Goal: Task Accomplishment & Management: Complete application form

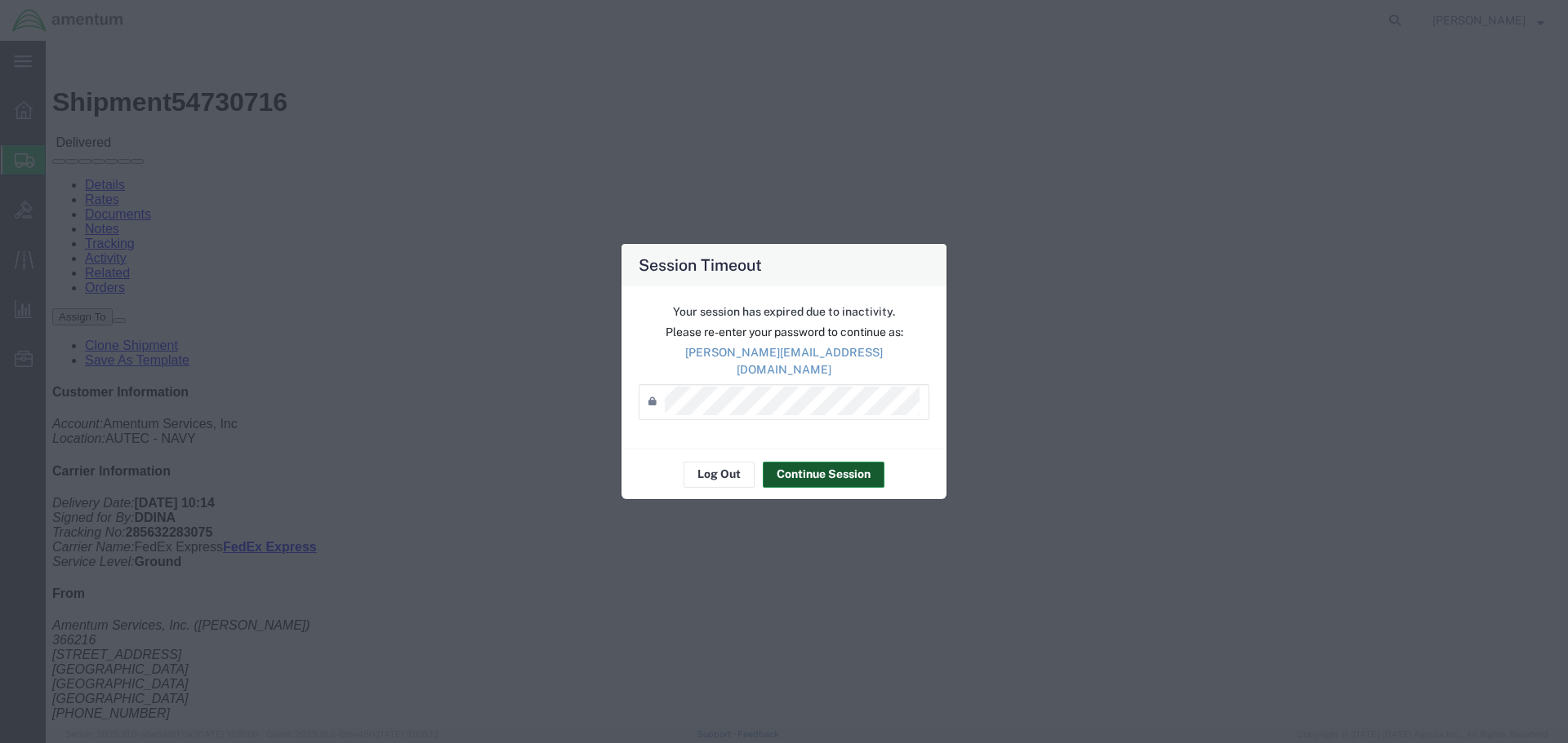
click at [804, 463] on button "Continue Session" at bounding box center [823, 475] width 122 height 26
click at [827, 462] on button "Continue Session" at bounding box center [823, 475] width 122 height 26
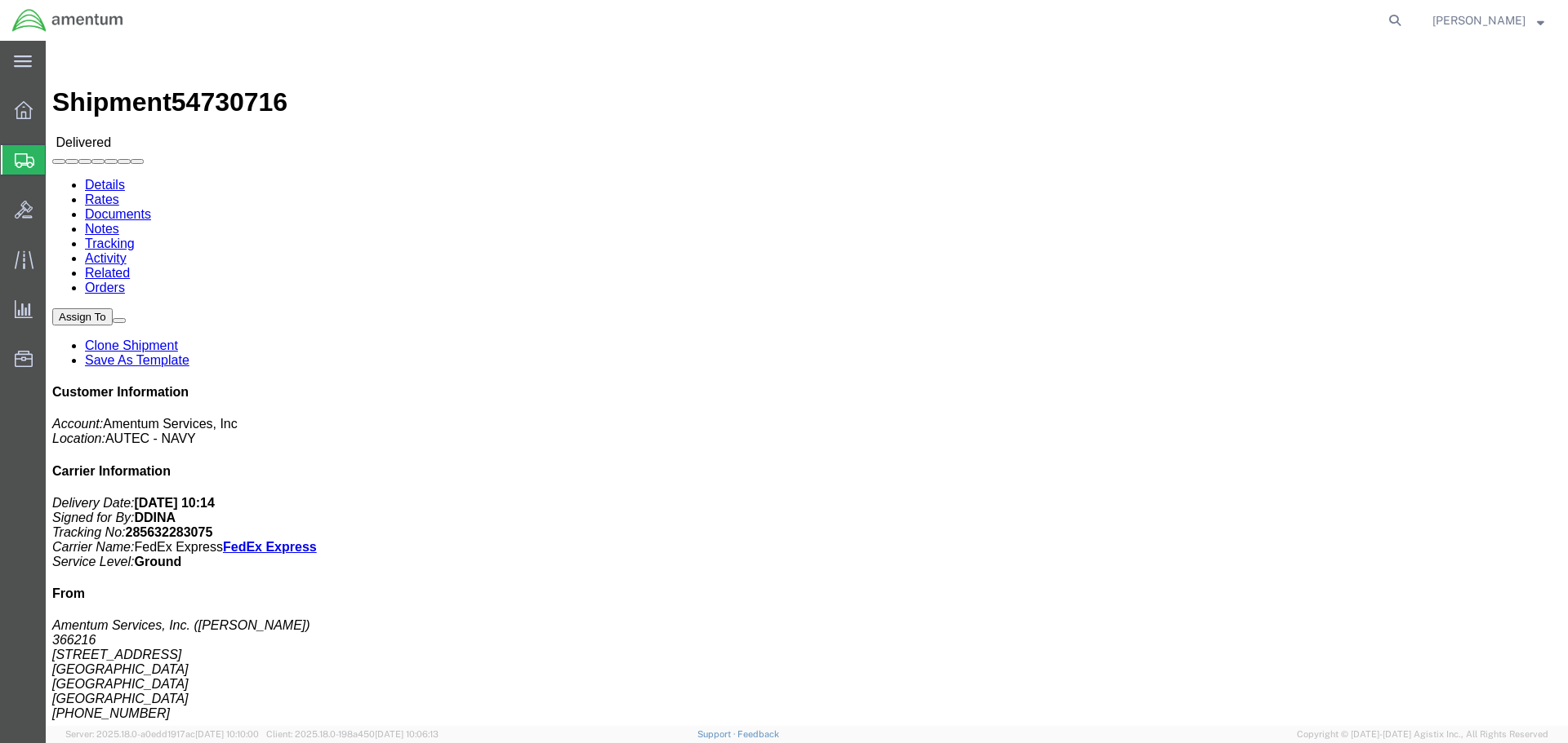
click at [0, 0] on span "Create Shipment" at bounding box center [0, 0] width 0 height 0
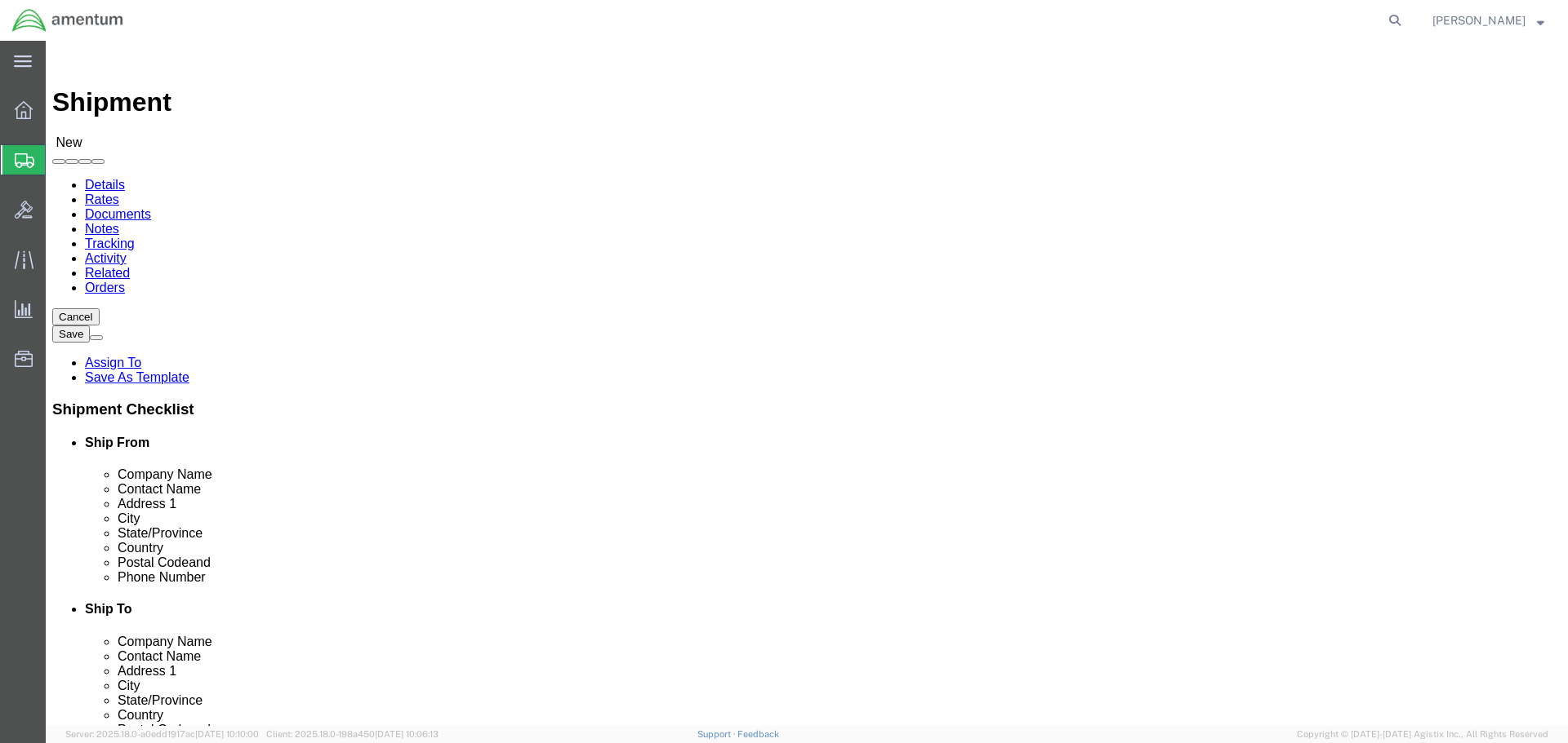
select select
click input "text"
type input "navsta"
drag, startPoint x: 203, startPoint y: 310, endPoint x: 94, endPoint y: 307, distance: 109.0
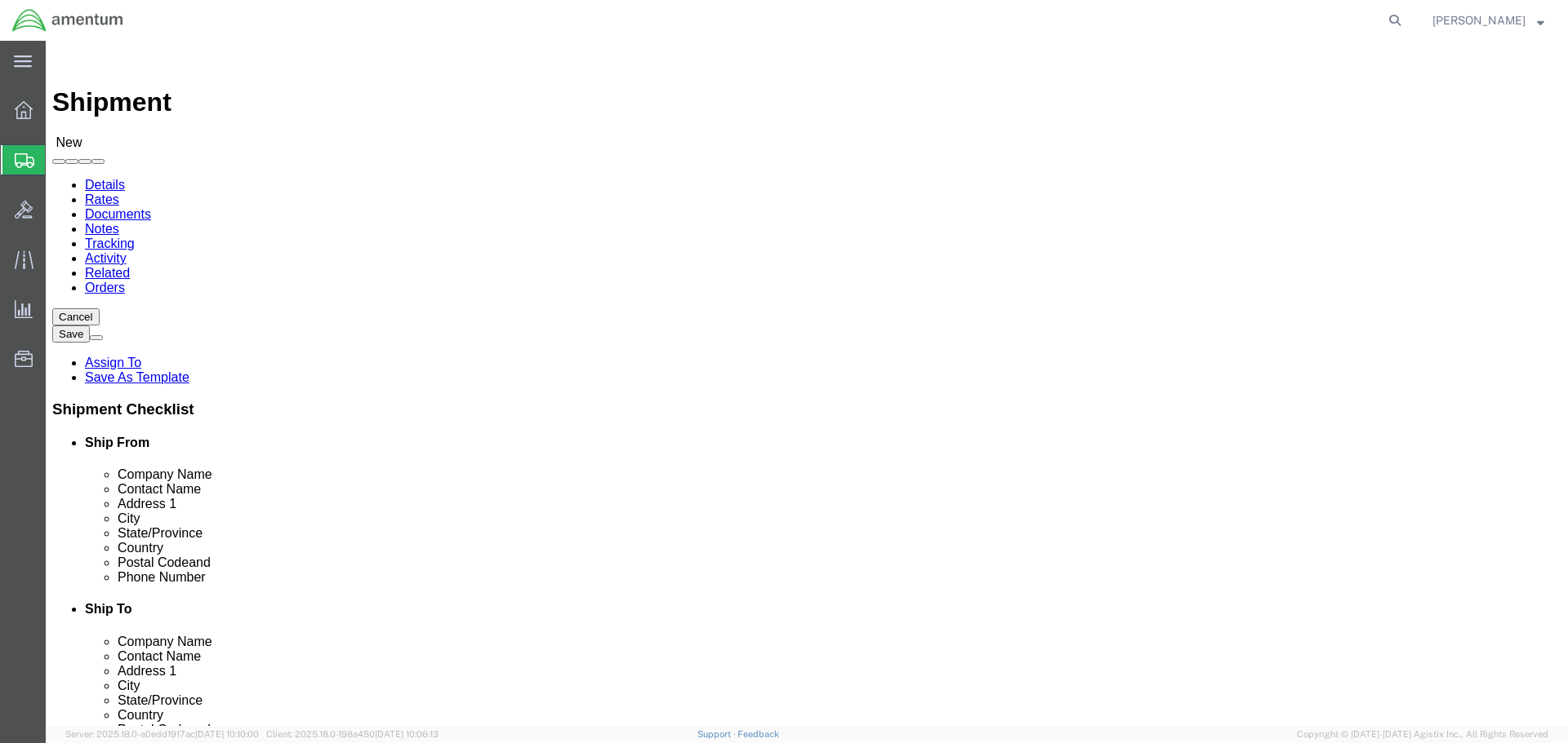
click div "Company Name navsta"
click input "text"
type input "scott b"
click p "- navsta - (scott blake/ calibration lab) 47 chandler street, bldg 1170 rm 195,…"
select select "RI"
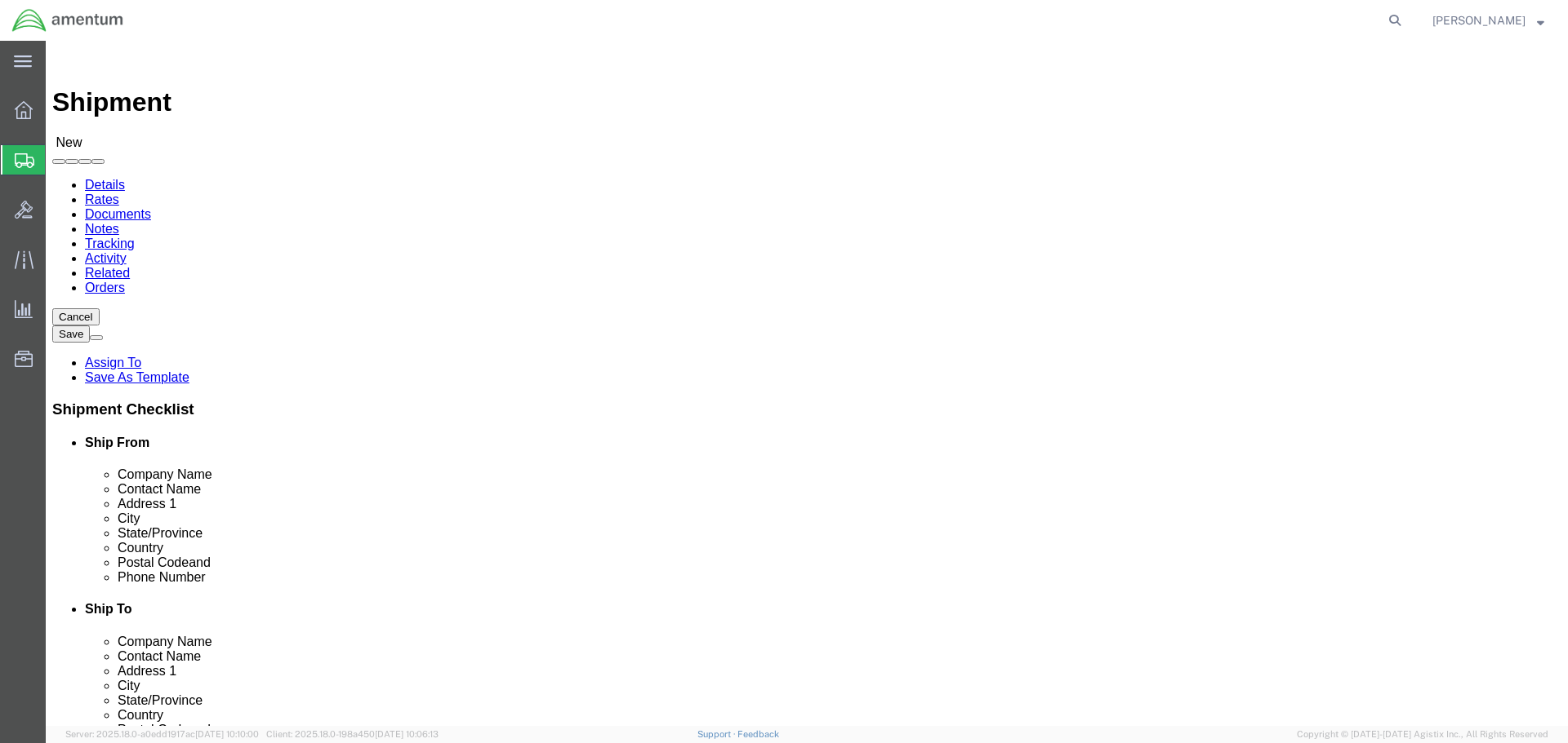
type input "scott blake/ calibration lab"
click input "text"
paste input "401-832-6011"
type input "401-832-6011"
click input "text"
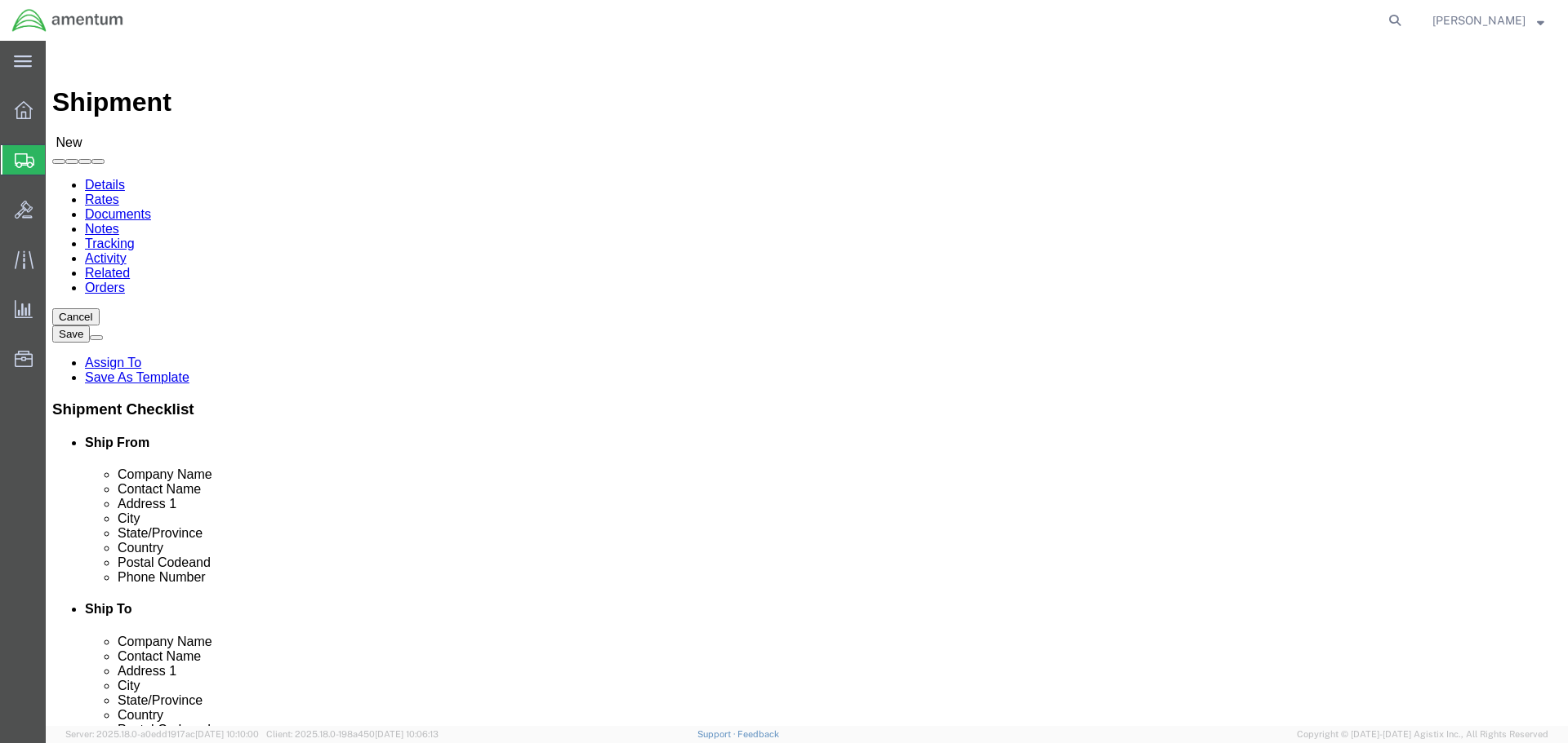
scroll to position [2611, 0]
select select "53953"
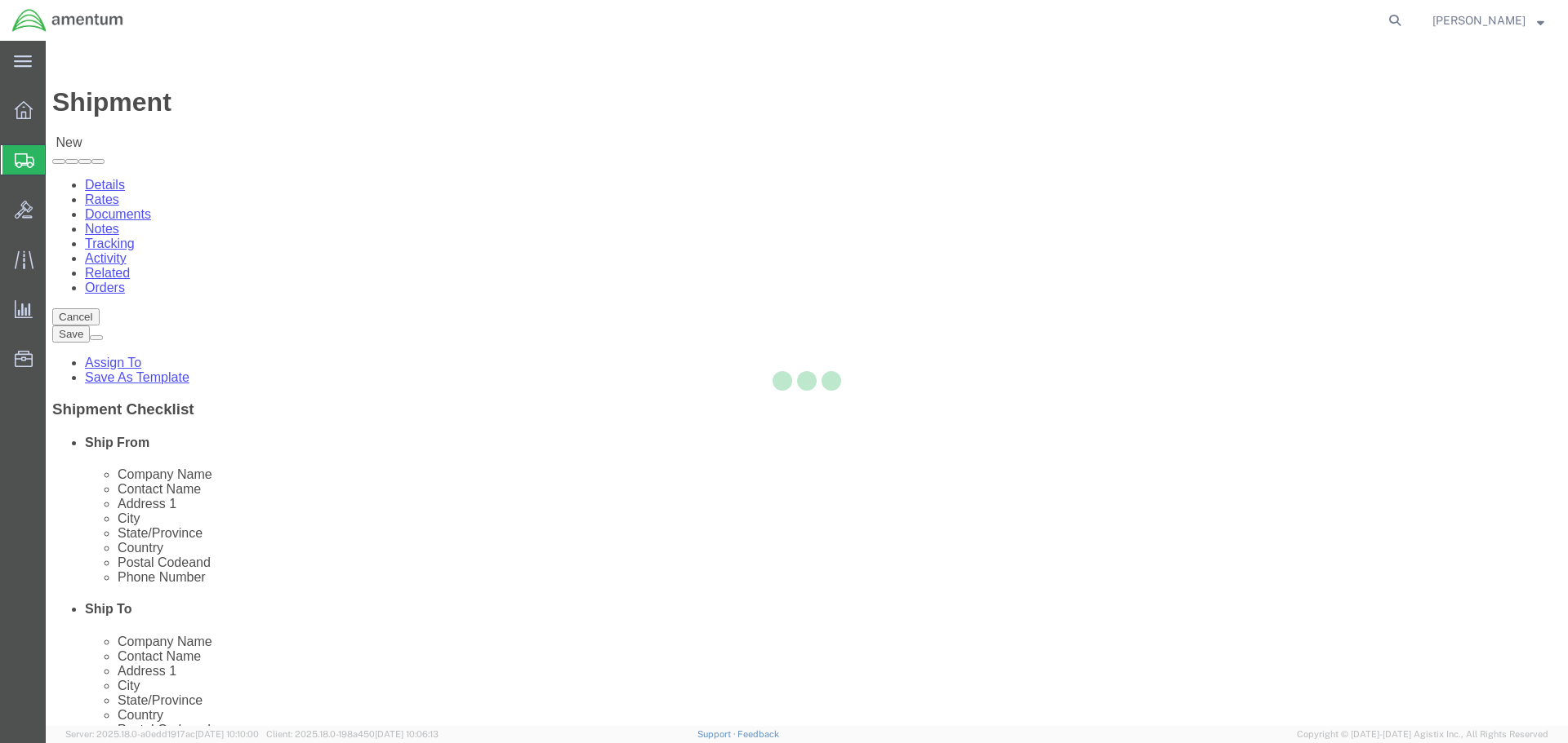
select select "FL"
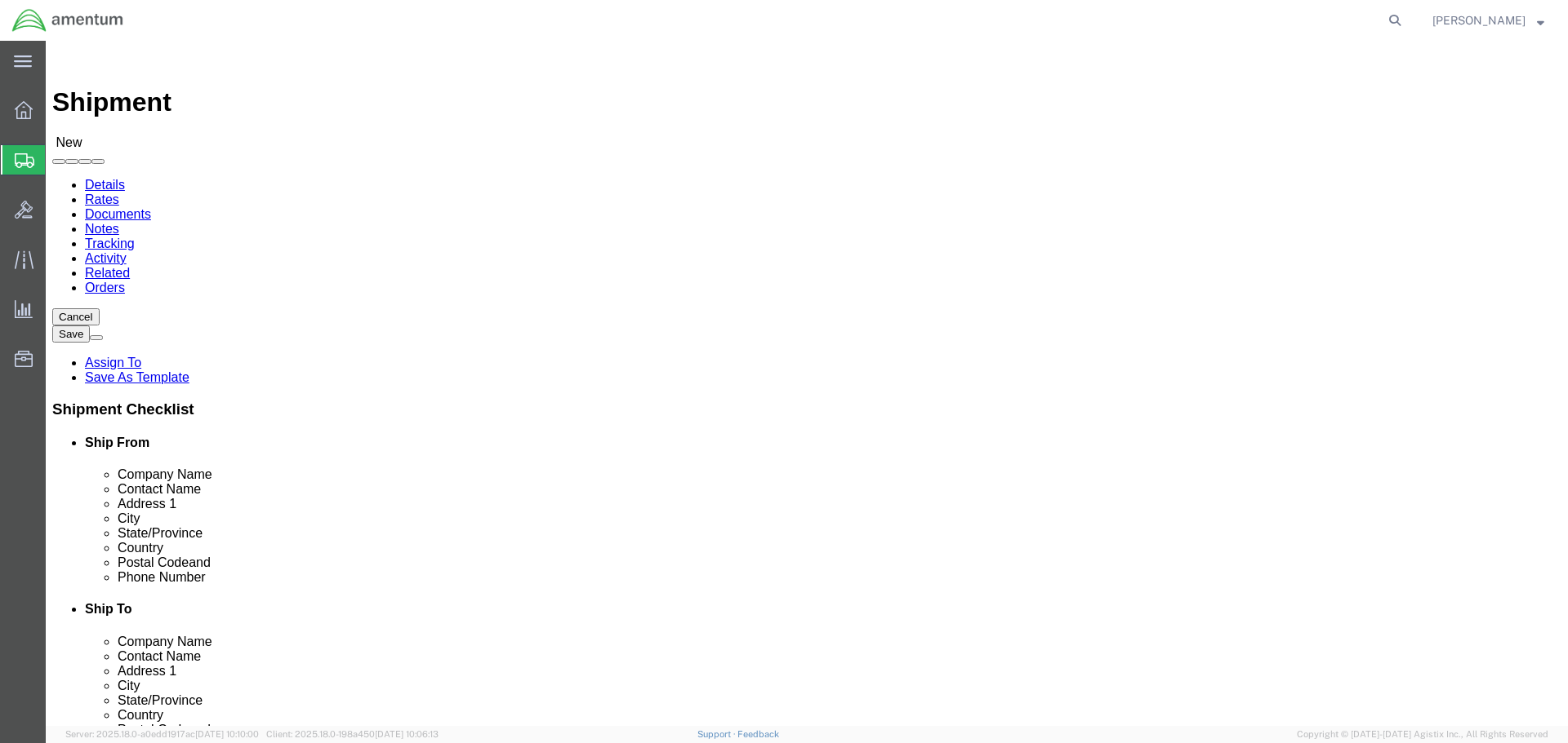
click input "text"
type input "ahmed warraiat"
click input "text"
type input "5616712711"
click input "text"
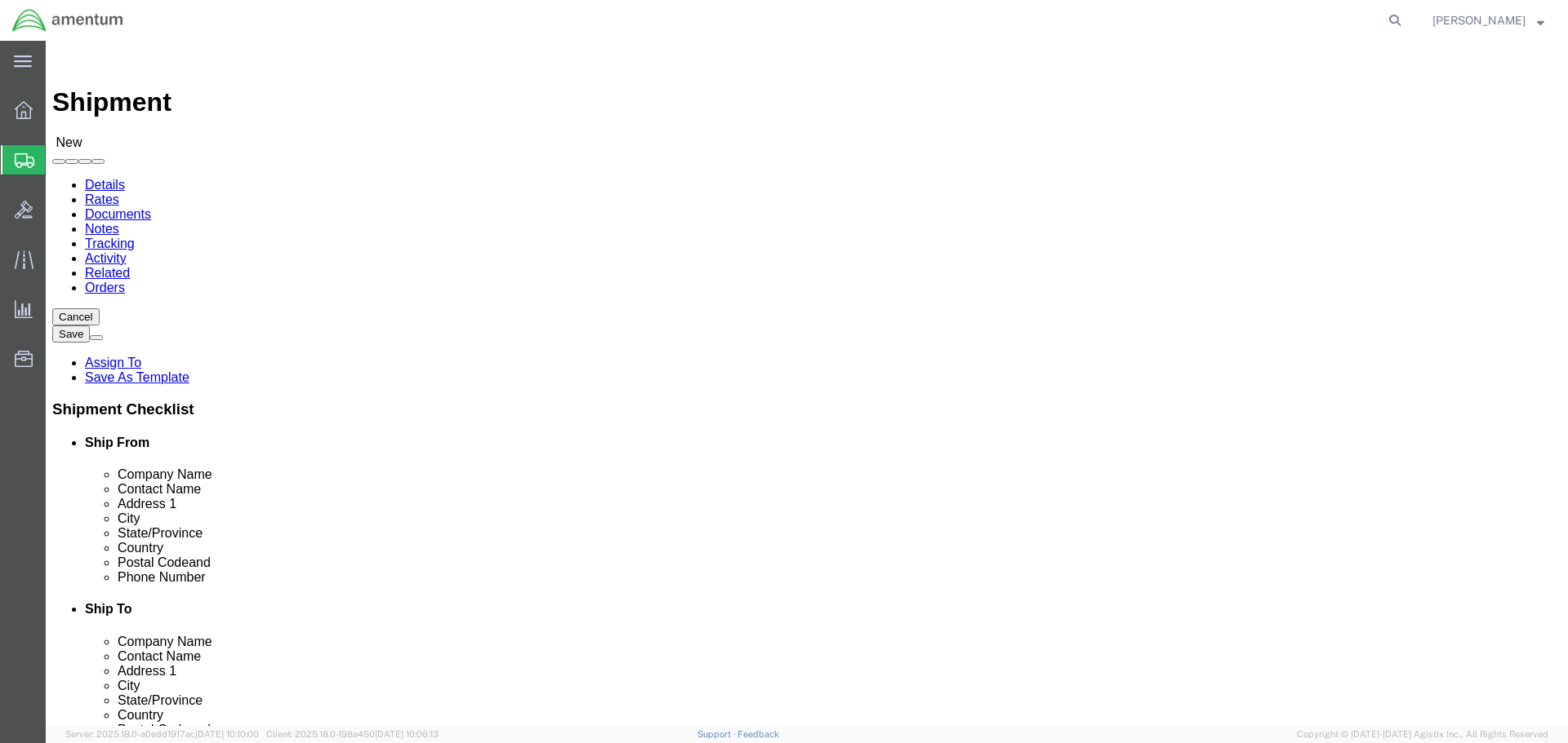
type input "ahmed.o.warraiat.ctr@us.navy.mil"
click label
click input "checkbox"
checkbox input "true"
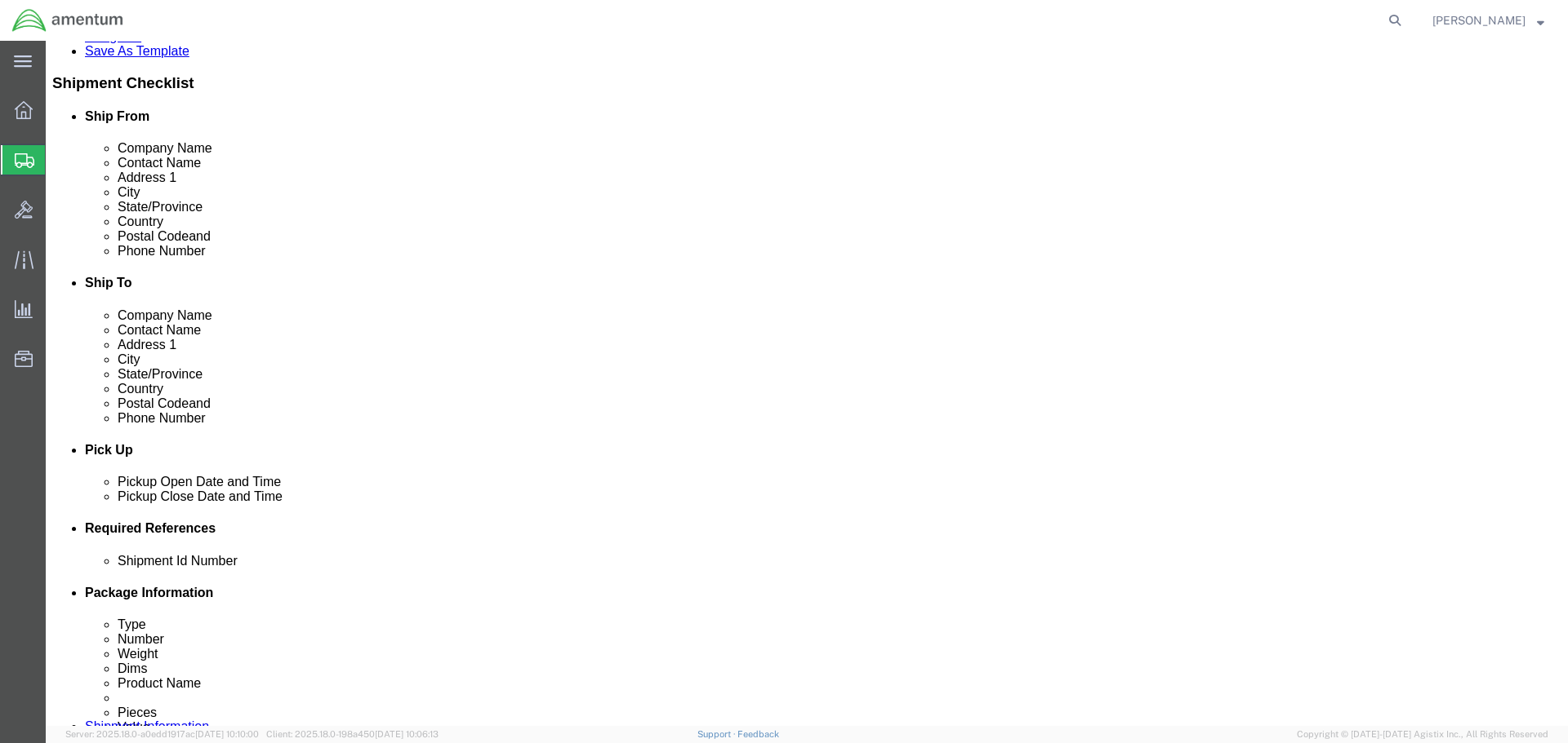
click div "Sep 05 2025 3:00 PM"
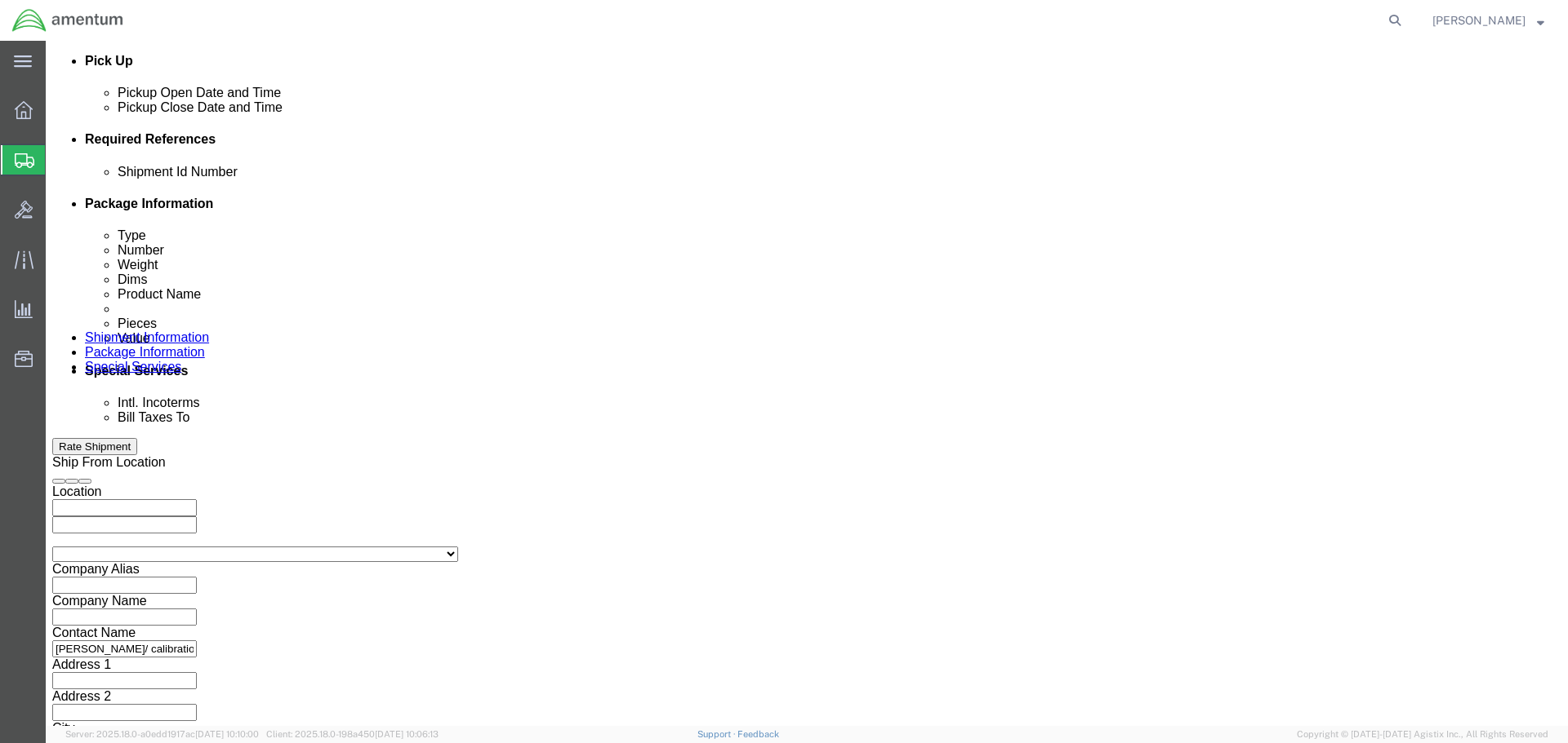
drag, startPoint x: 159, startPoint y: 430, endPoint x: -27, endPoint y: 401, distance: 188.2
click html "Shipment New Details Rates Documents Notes Tracking Activity Related Orders Can…"
click input "3:00 PM"
drag, startPoint x: 147, startPoint y: 430, endPoint x: 58, endPoint y: 418, distance: 89.8
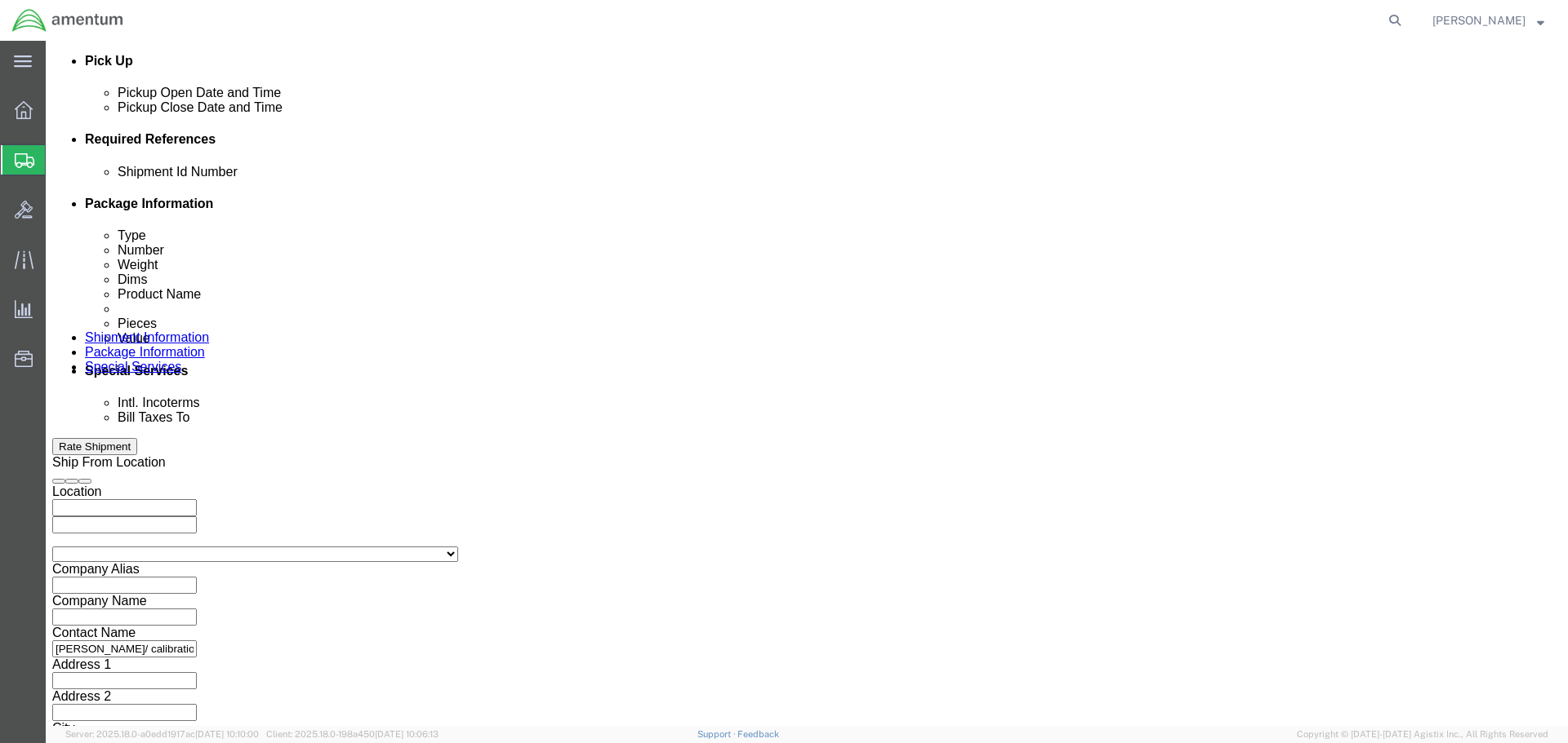
click div "Open Time 3:00 PM Sep 08 2025 3:00 PM - Sep 08 2025 3:00 PM Cancel Apply"
type input "10:00 AM"
click button "Apply"
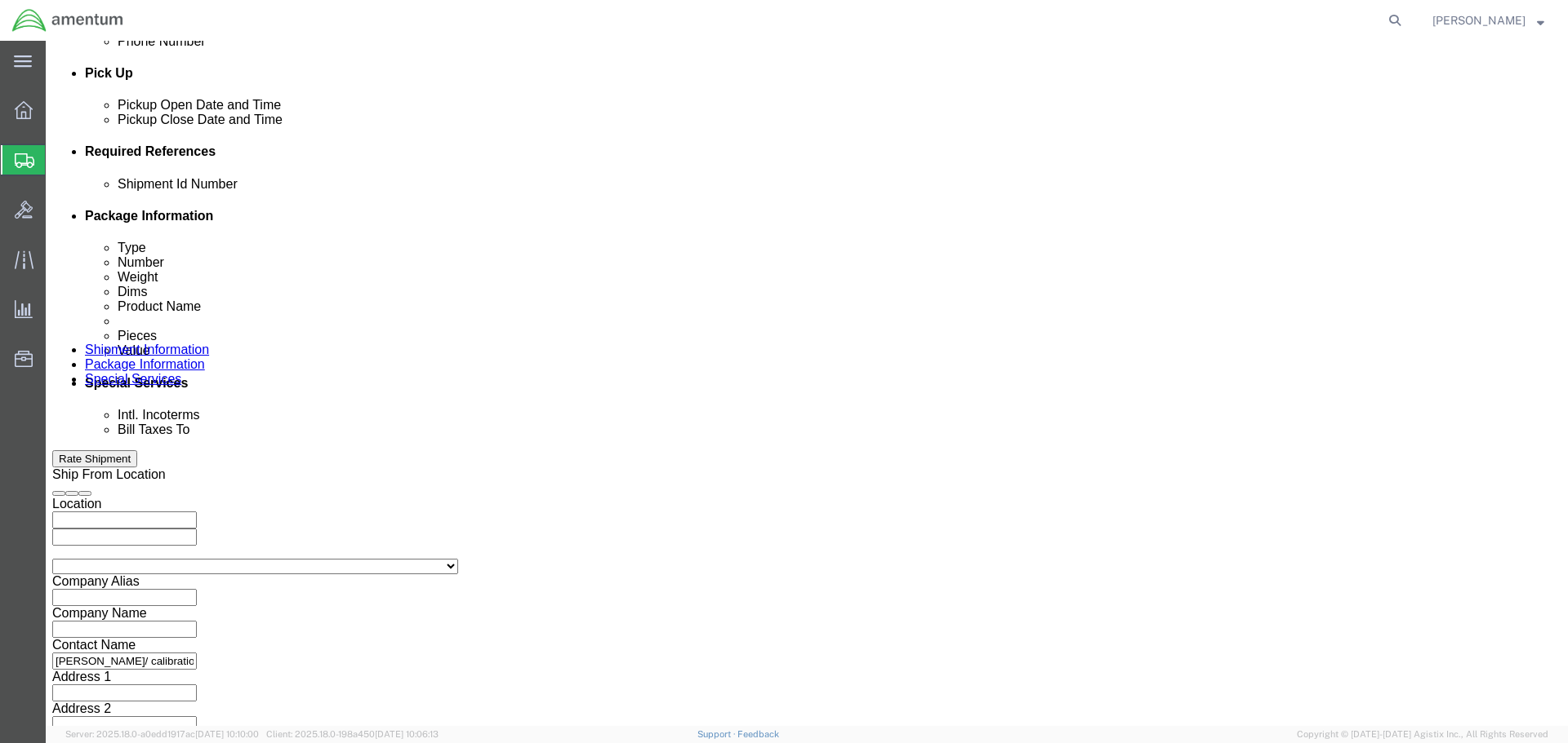
scroll to position [552, 0]
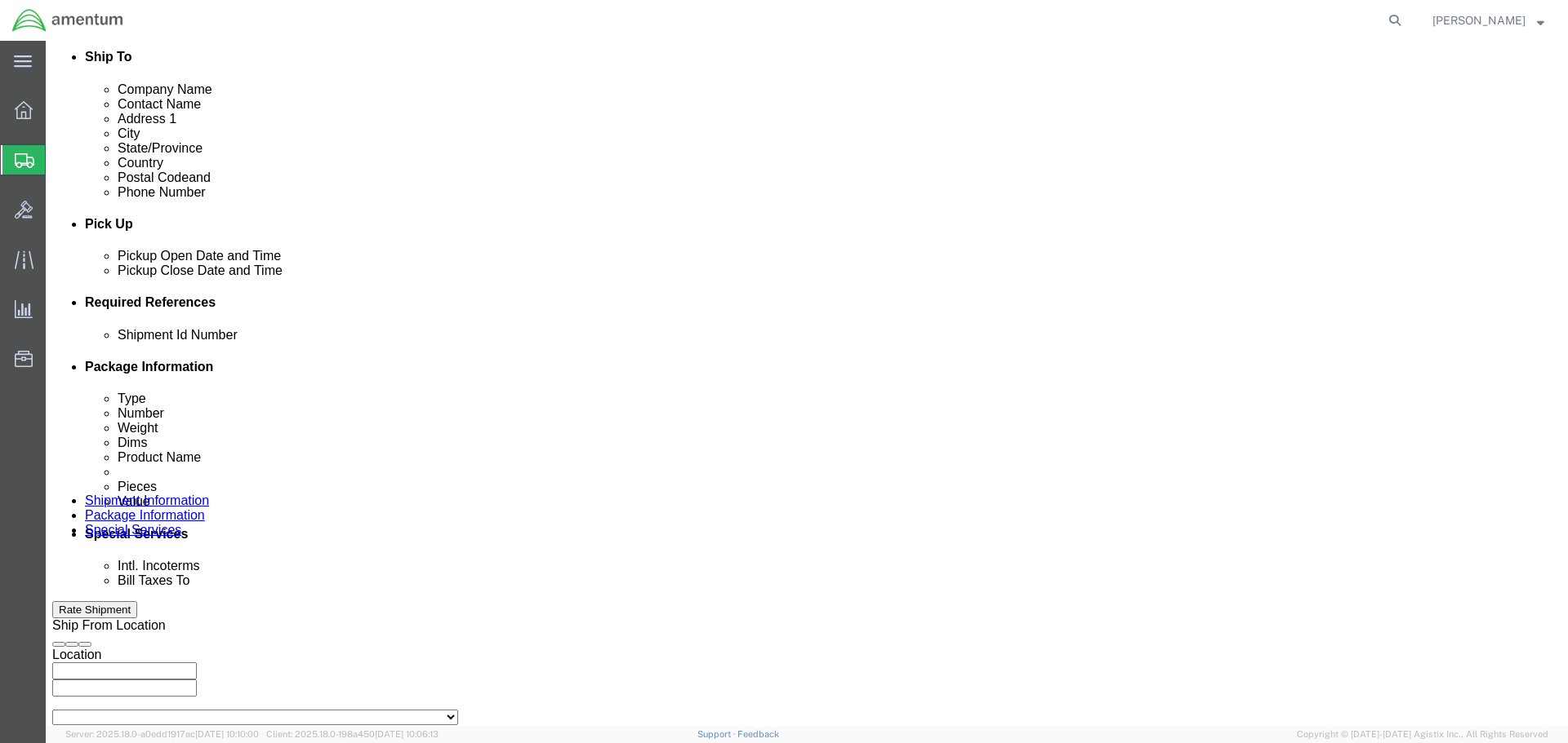
click div "Sep 08 2025 11:00 AM"
drag, startPoint x: 431, startPoint y: 596, endPoint x: 218, endPoint y: 573, distance: 214.2
click body "Shipment New Details Rates Documents Notes Tracking Activity Related Orders Can…"
type input "1400"
click button "Apply"
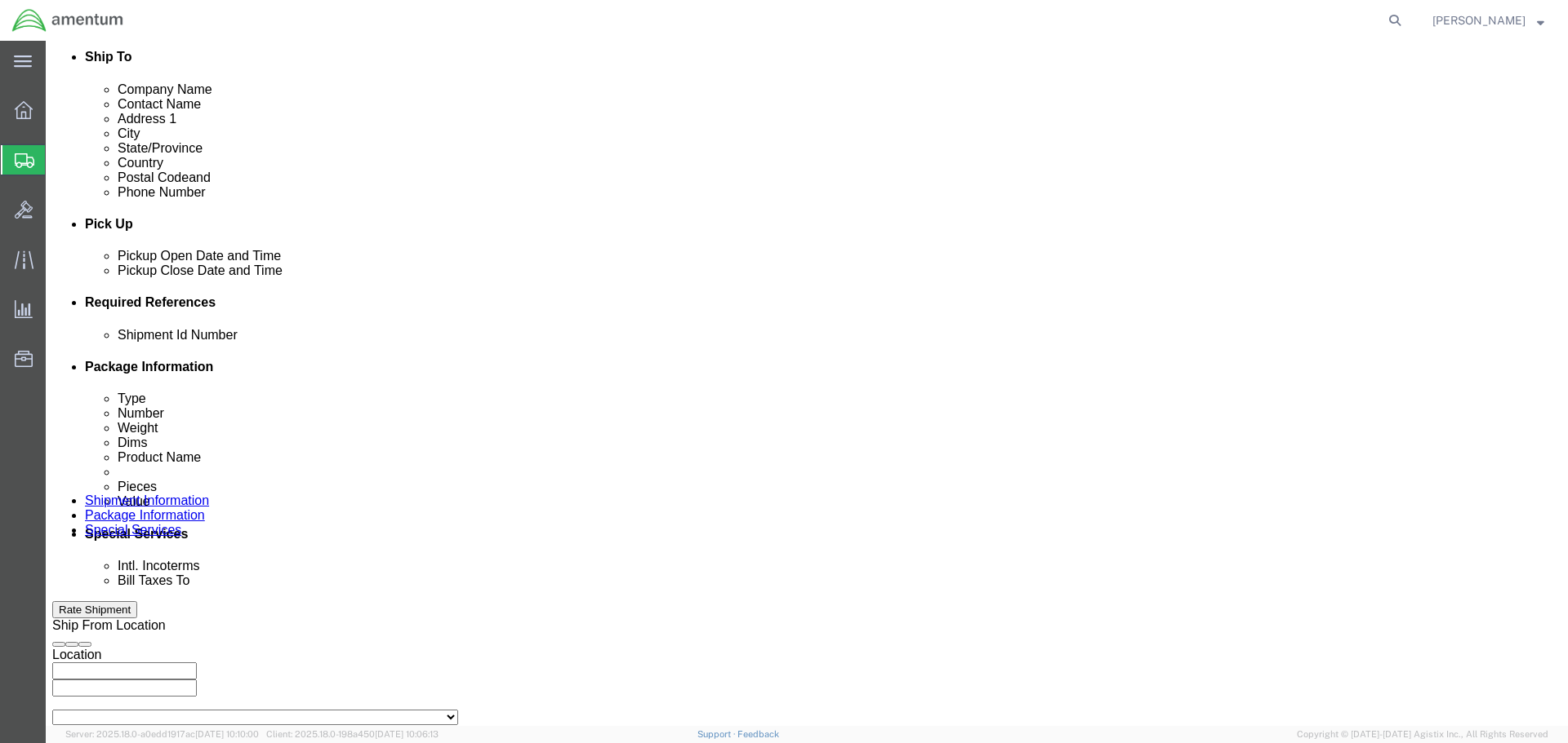
click input "text"
paste input "4732.C0.03SL.14090100.880E0110"
type input "4732.C0.03SL.14090100.880E0110"
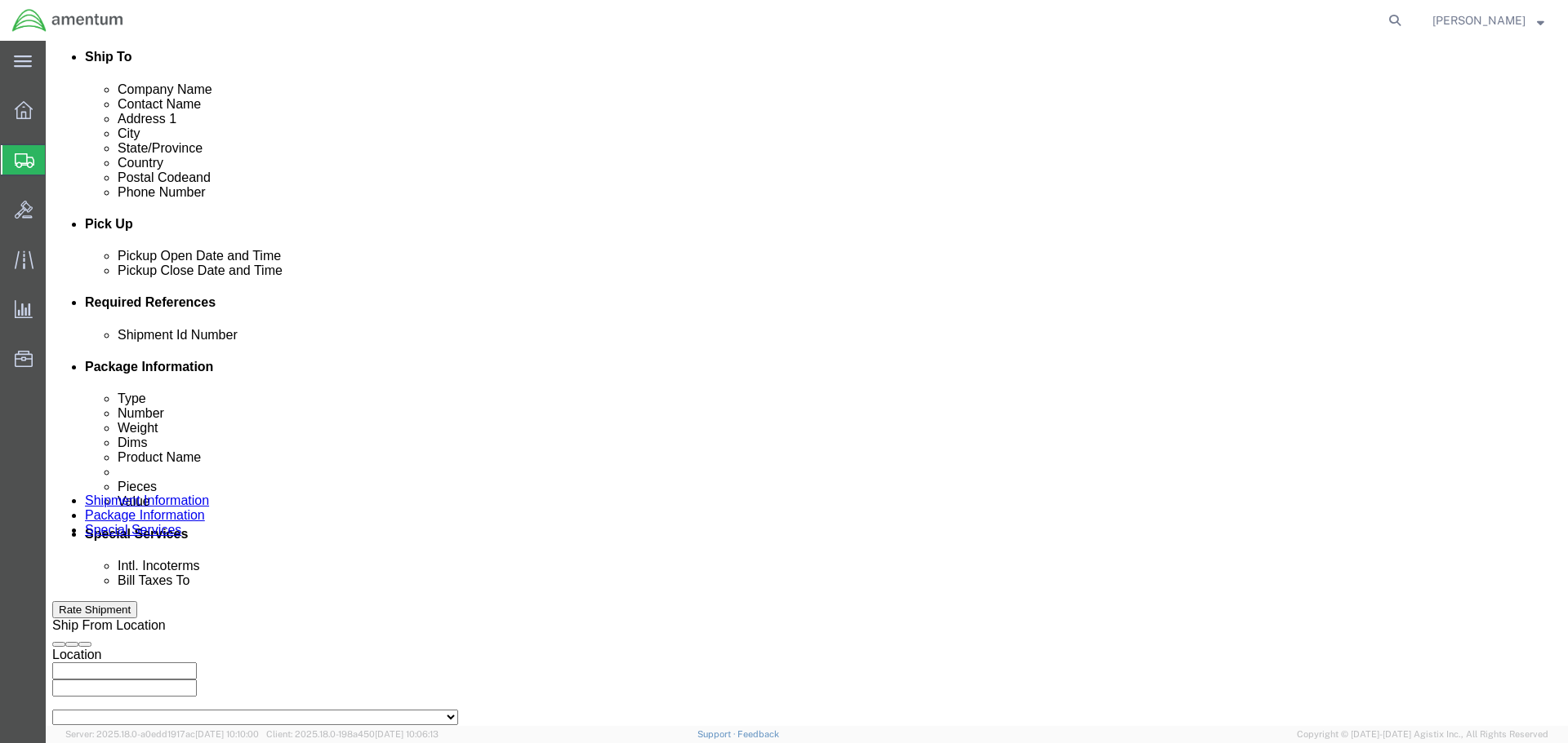
click div "Add reference"
click button "Add reference"
drag, startPoint x: 534, startPoint y: 448, endPoint x: 544, endPoint y: 450, distance: 10.2
click select "Select Account Type Activity ID Airline Appointment Number ASN Batch Request # …"
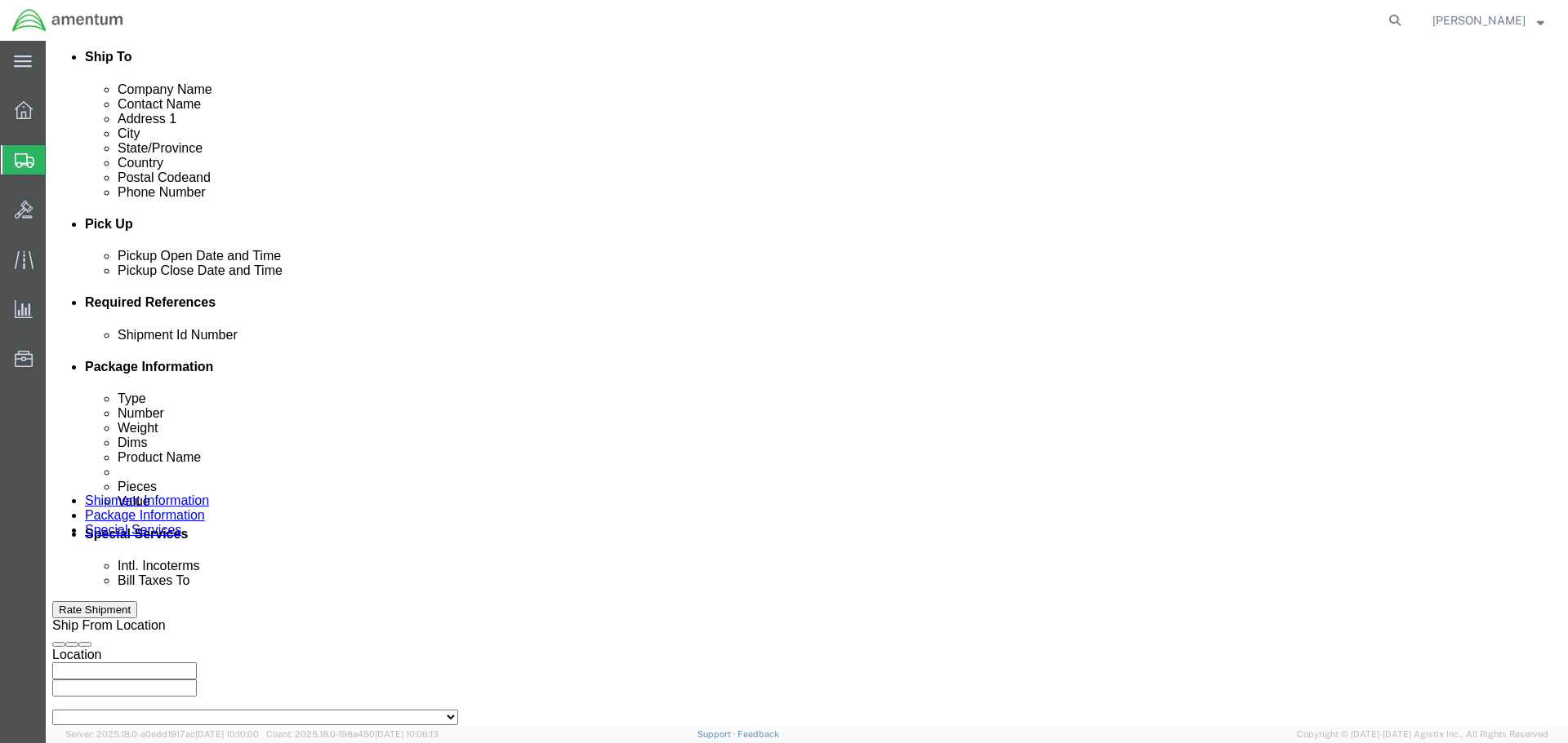
select select "CUSTREF"
click select "Select Account Type Activity ID Airline Appointment Number ASN Batch Request # …"
paste input "4732.C0.03SL.14090100.880E0110"
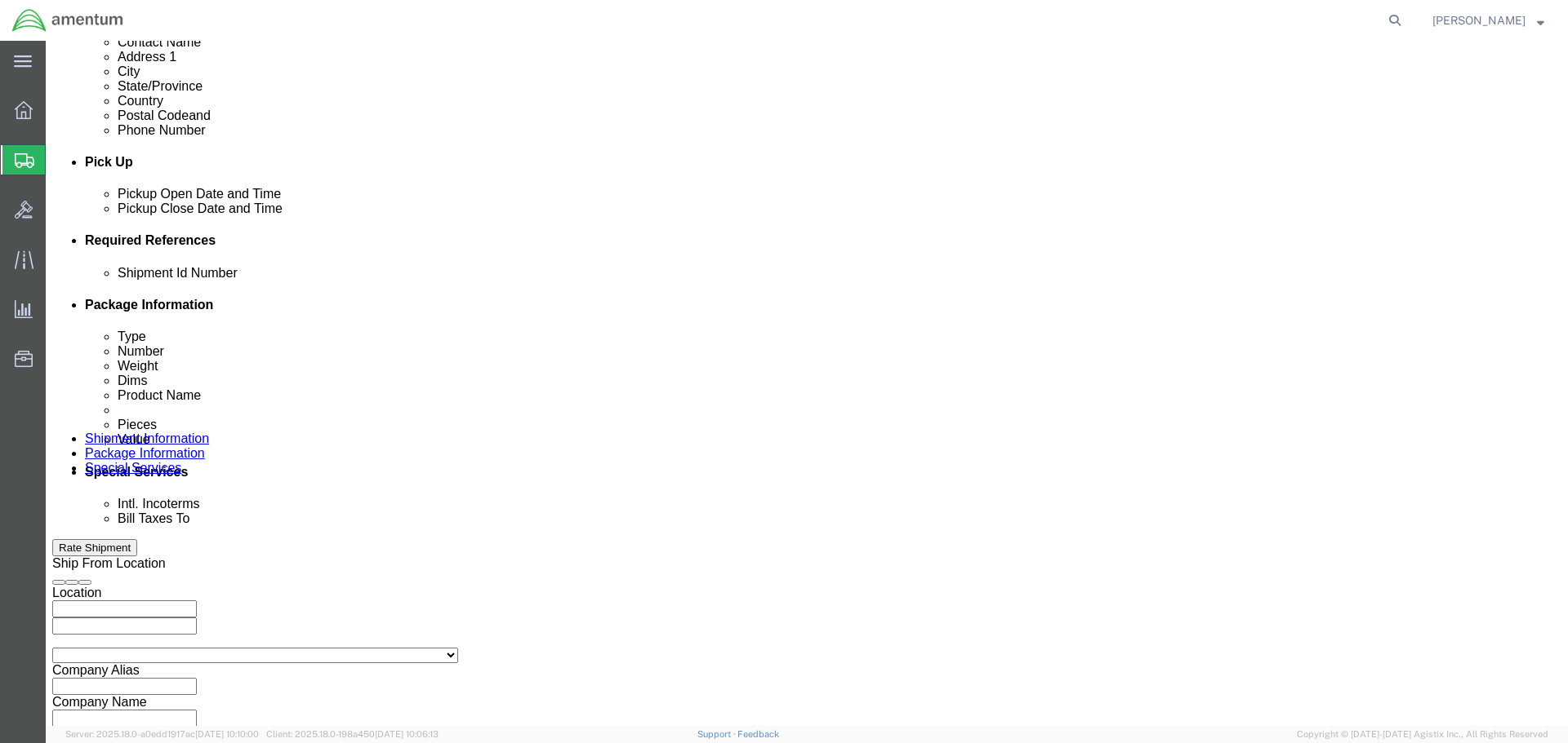
scroll to position [716, 0]
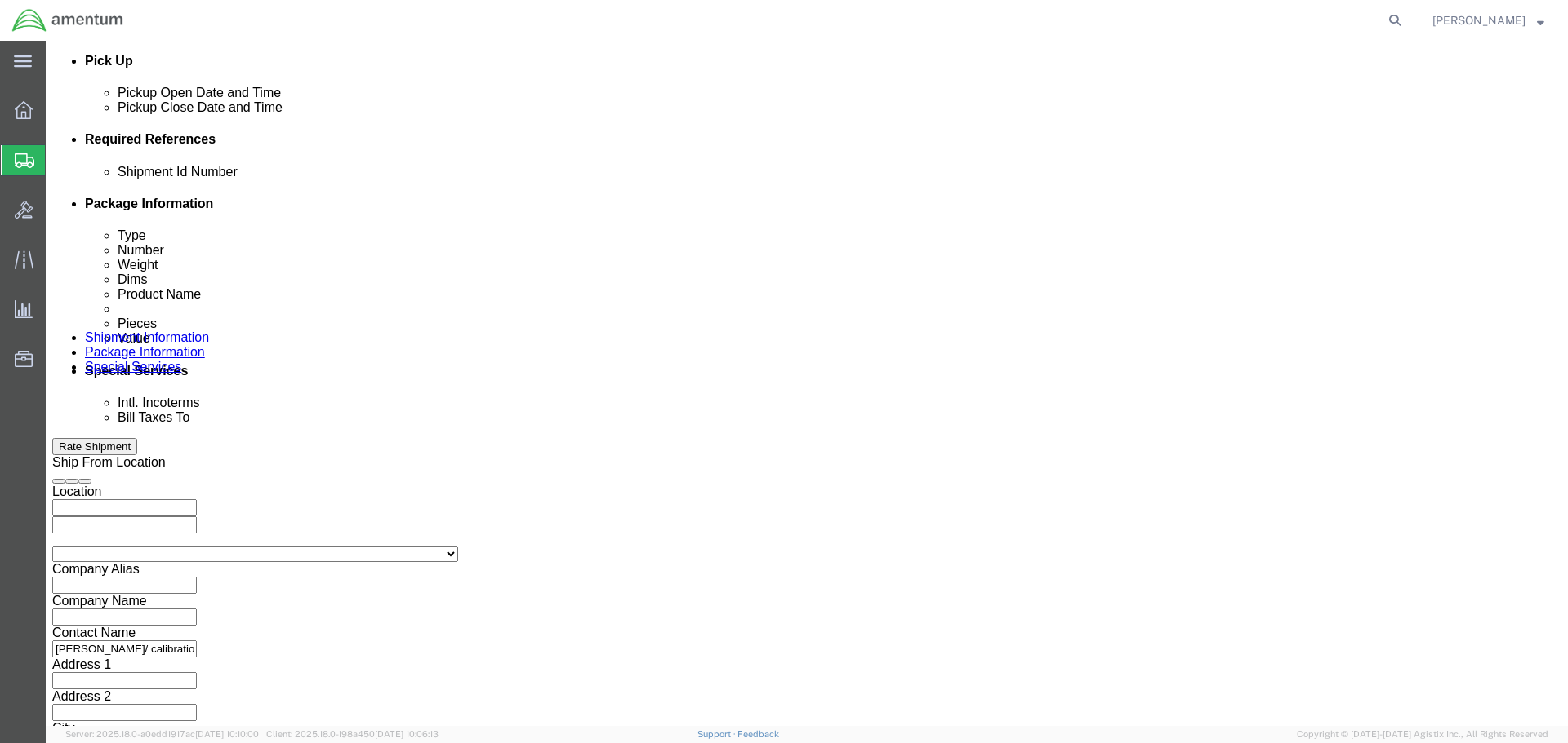
type input "4732.C0.03SL.14090100.880E0110"
click button "Continue"
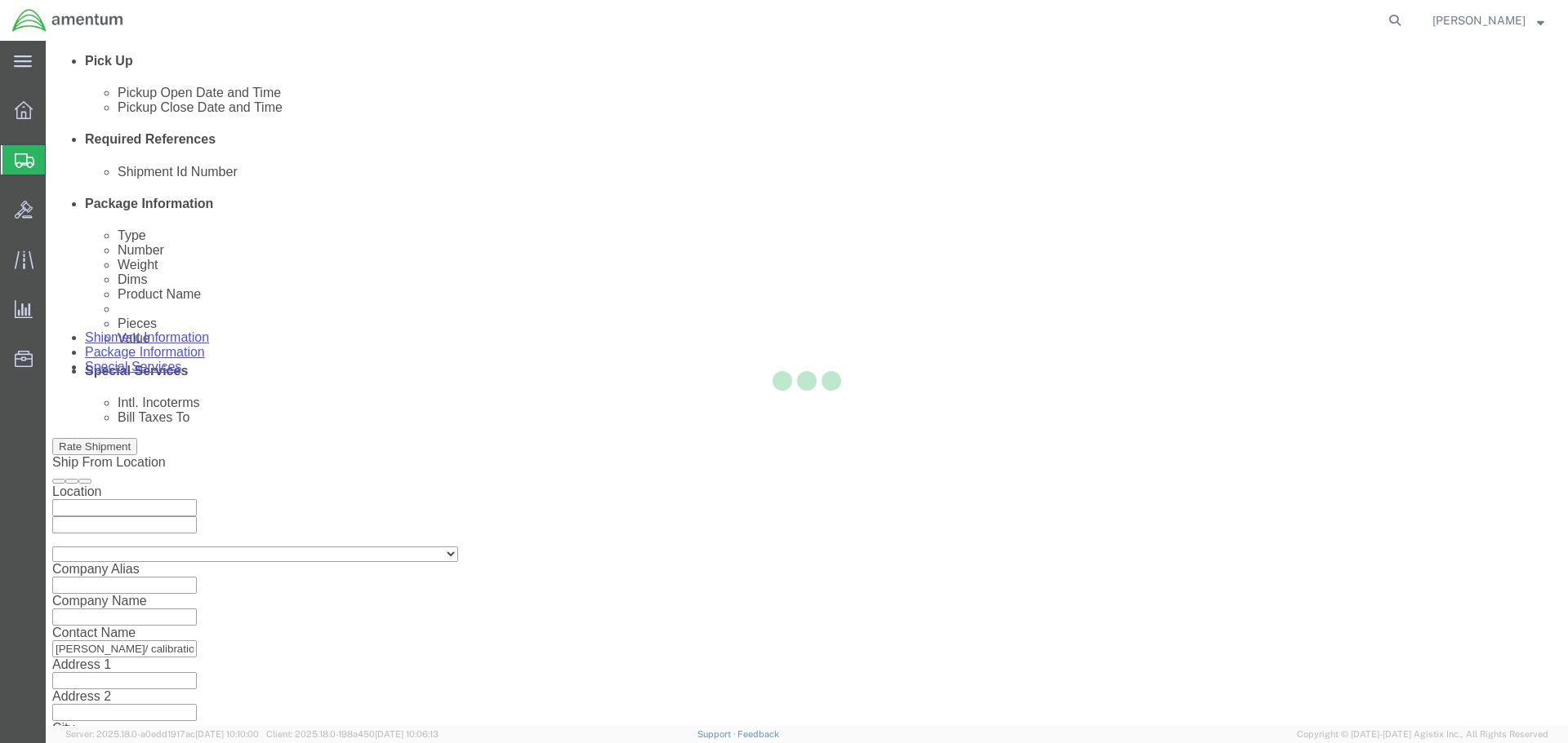
scroll to position [0, 0]
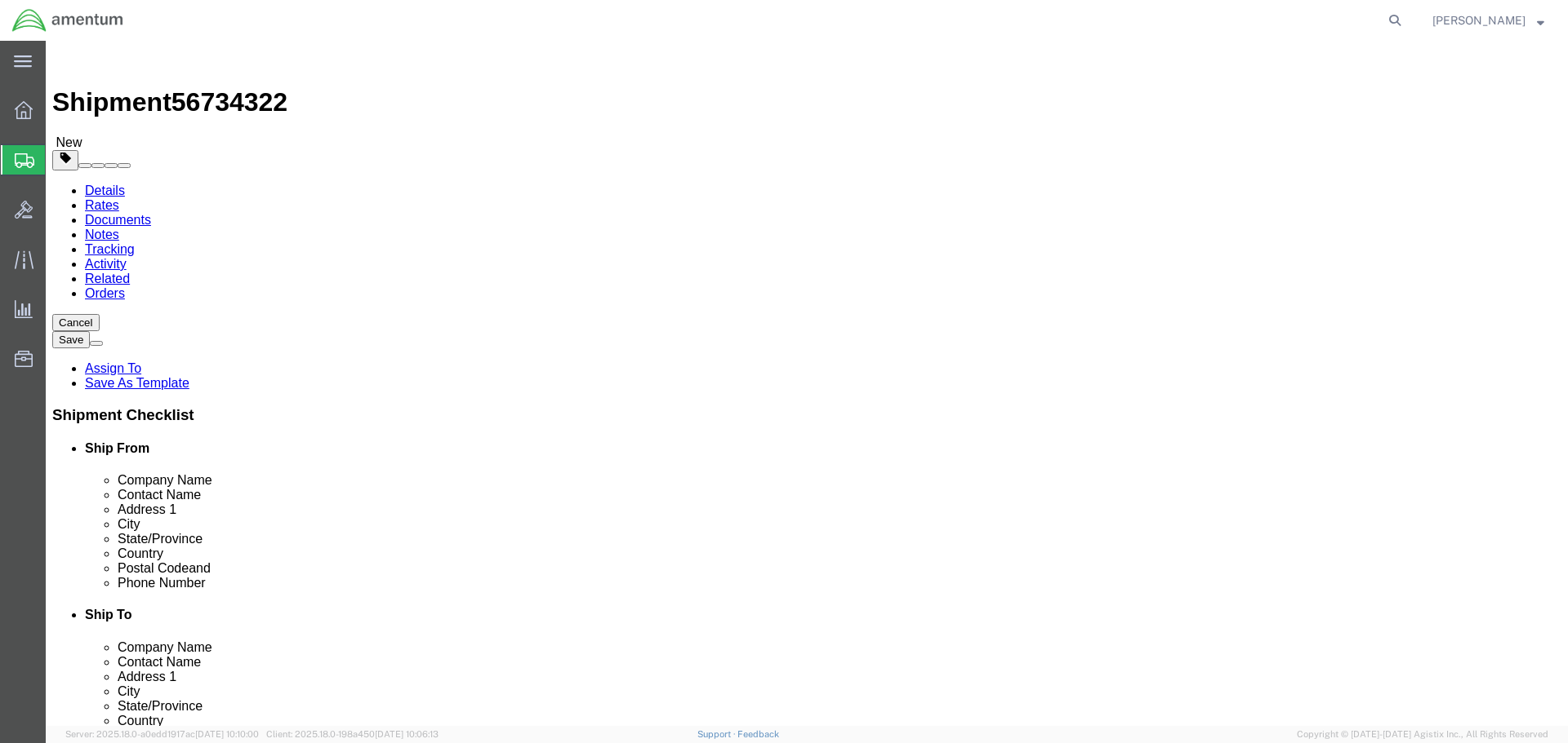
drag, startPoint x: 455, startPoint y: 329, endPoint x: 410, endPoint y: 287, distance: 61.6
click select "Select BCK Boxes Bale(s) Basket(s) Bolt(s) Bottle(s) Buckets Bulk Bundle(s) Can…"
select select "CASE"
click select "Select BCK Boxes Bale(s) Basket(s) Bolt(s) Bottle(s) Buckets Bulk Bundle(s) Can…"
click input "text"
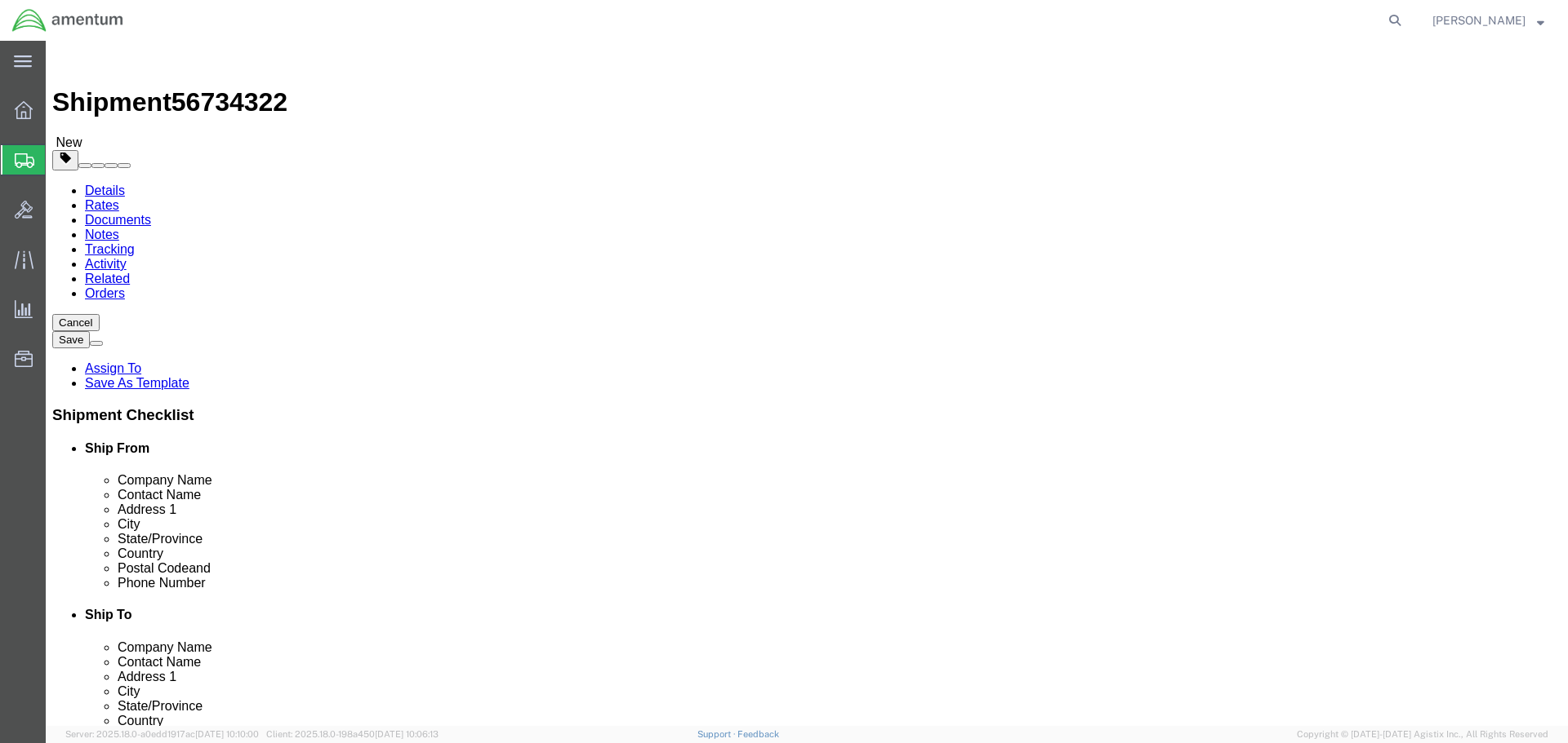
type input "25"
type input "12"
type input "40"
click link "Add Content"
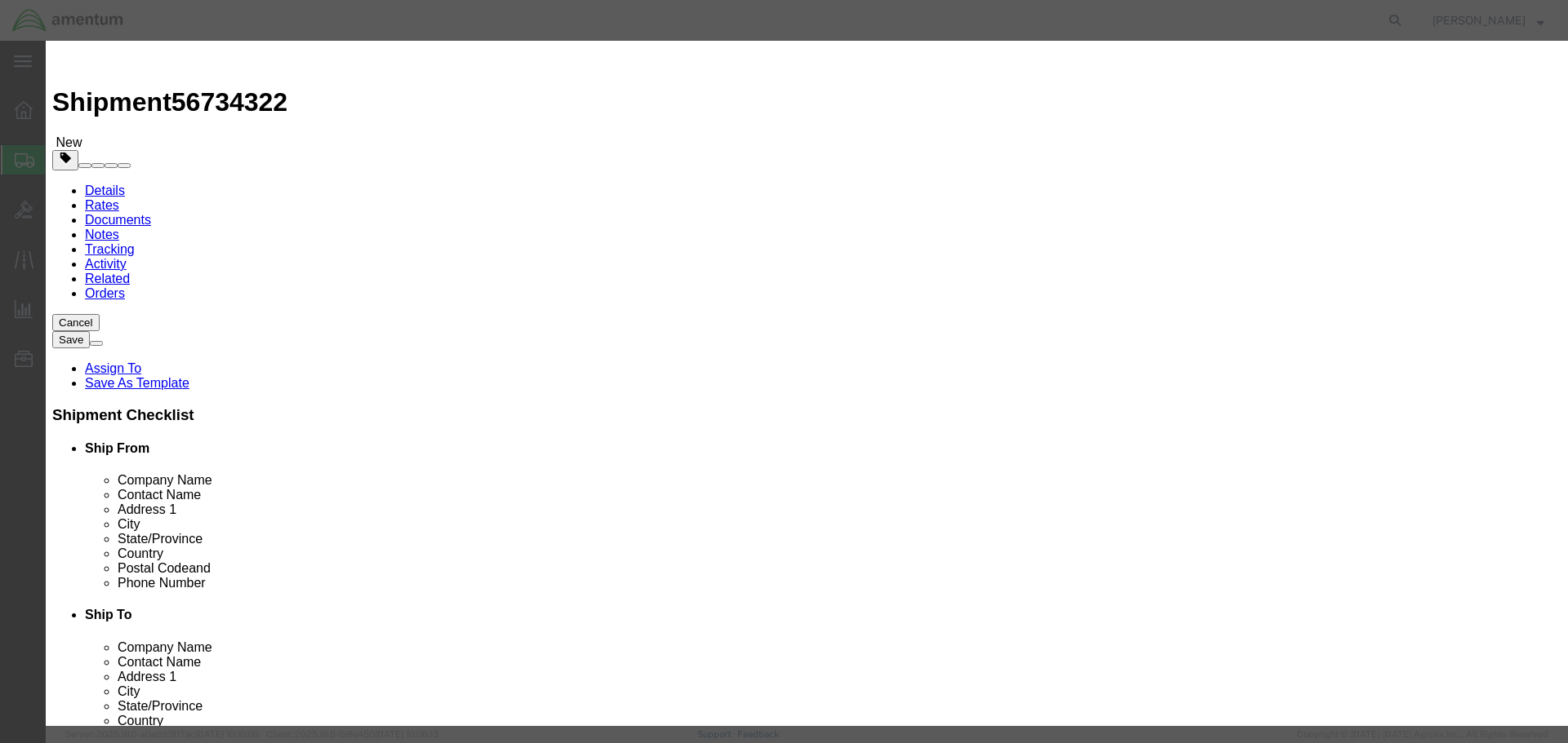
click input "text"
type input "electronic test equipment"
type input "20000"
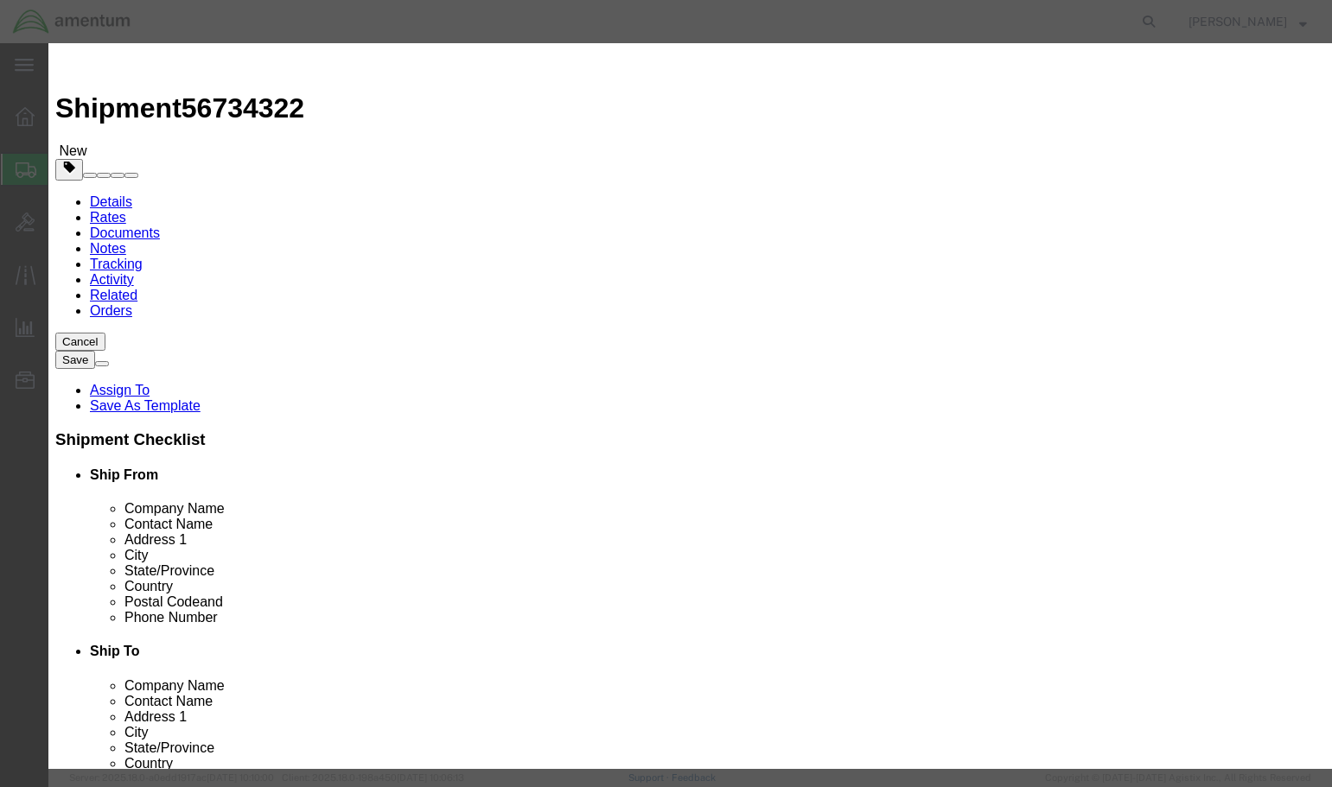
click div "Product Name electronic test equipment Pieces 0 Select Bag Barrels 100Board Fee…"
click input "0"
type input "1"
click select "Select 50 55 60 65 70 85 92.5 100 125 175 250 300 400"
select select "125"
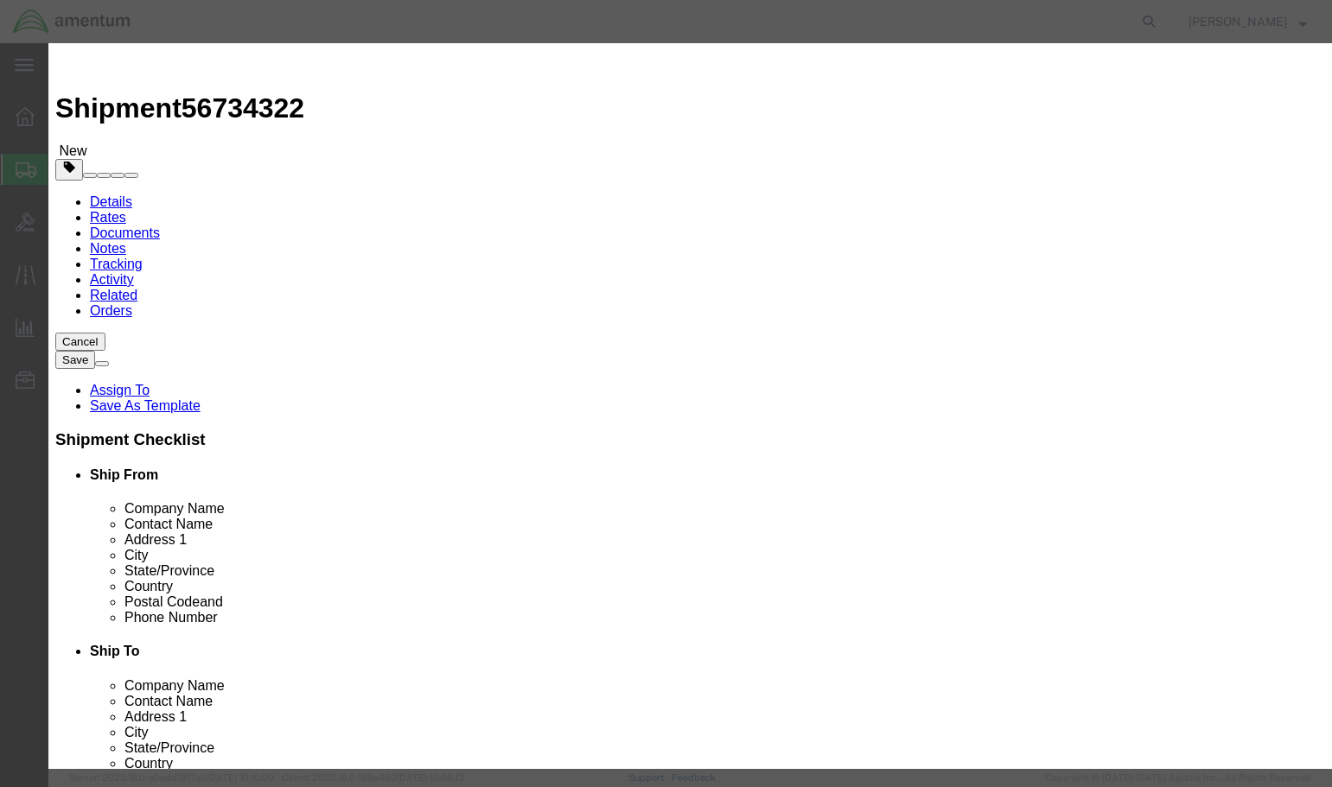
click select "Select 50 55 60 65 70 85 92.5 100 125 175 250 300 400"
click button "Save & Close"
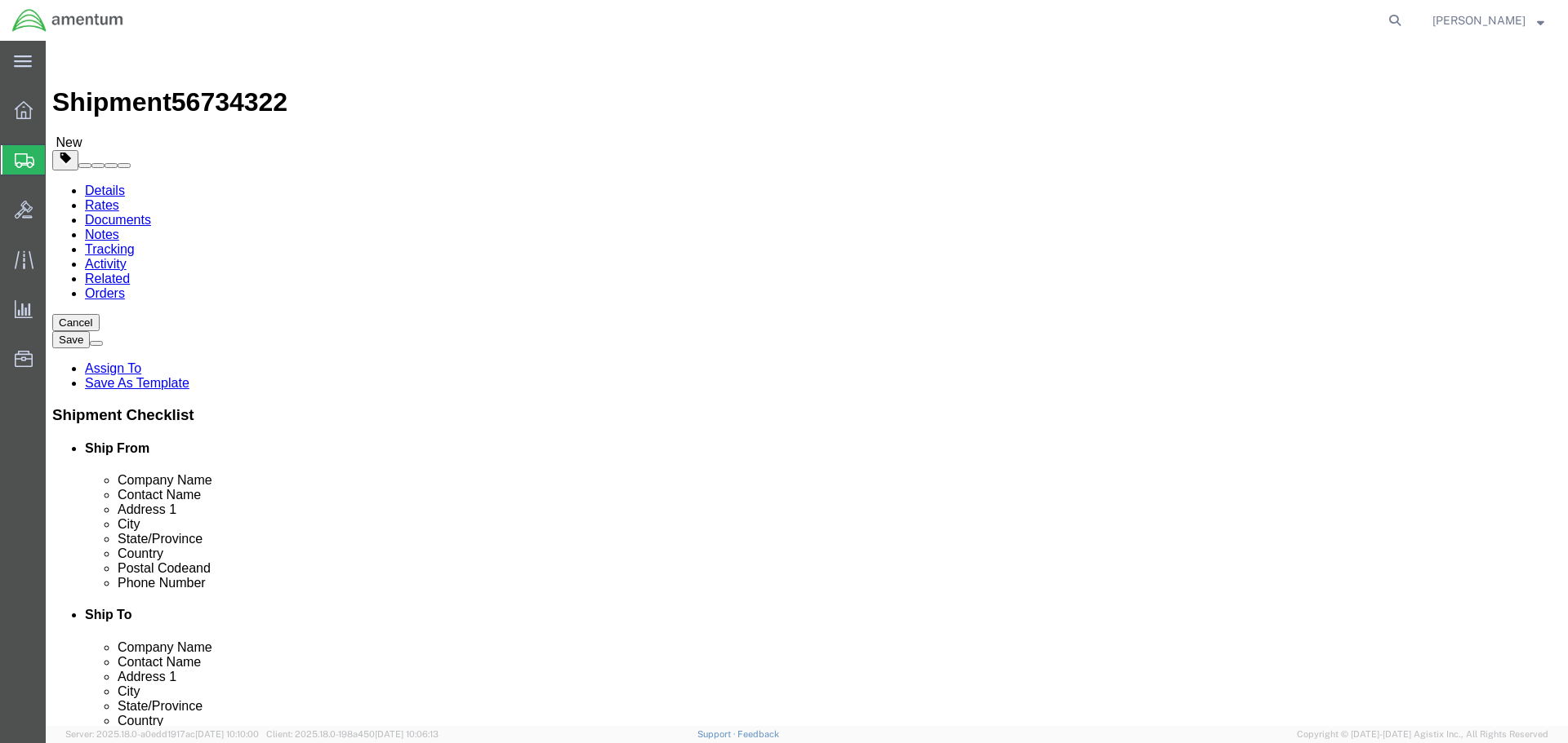
click button "Rate Shipment"
click button "Save"
click link "Assign To"
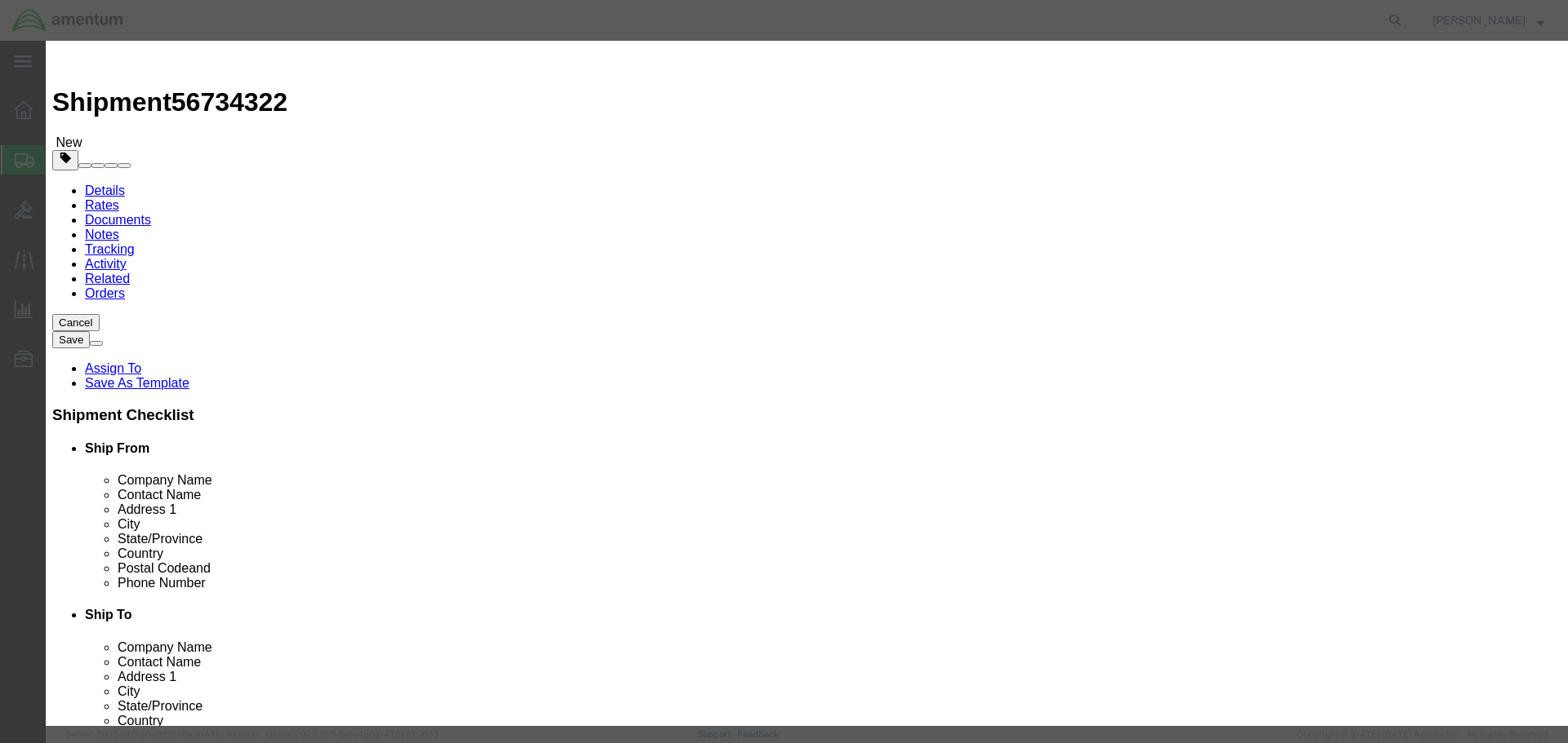
select select "101678"
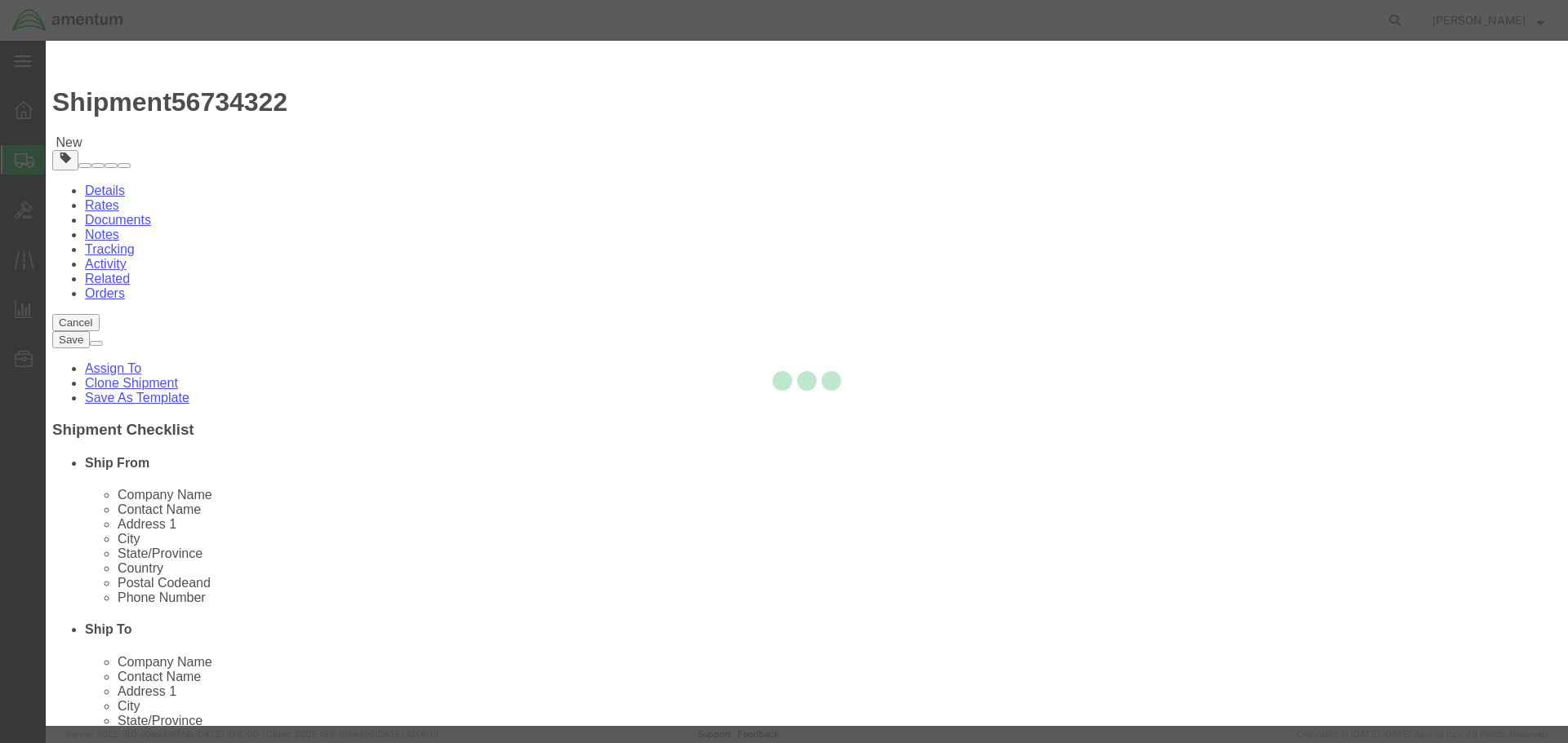
select select
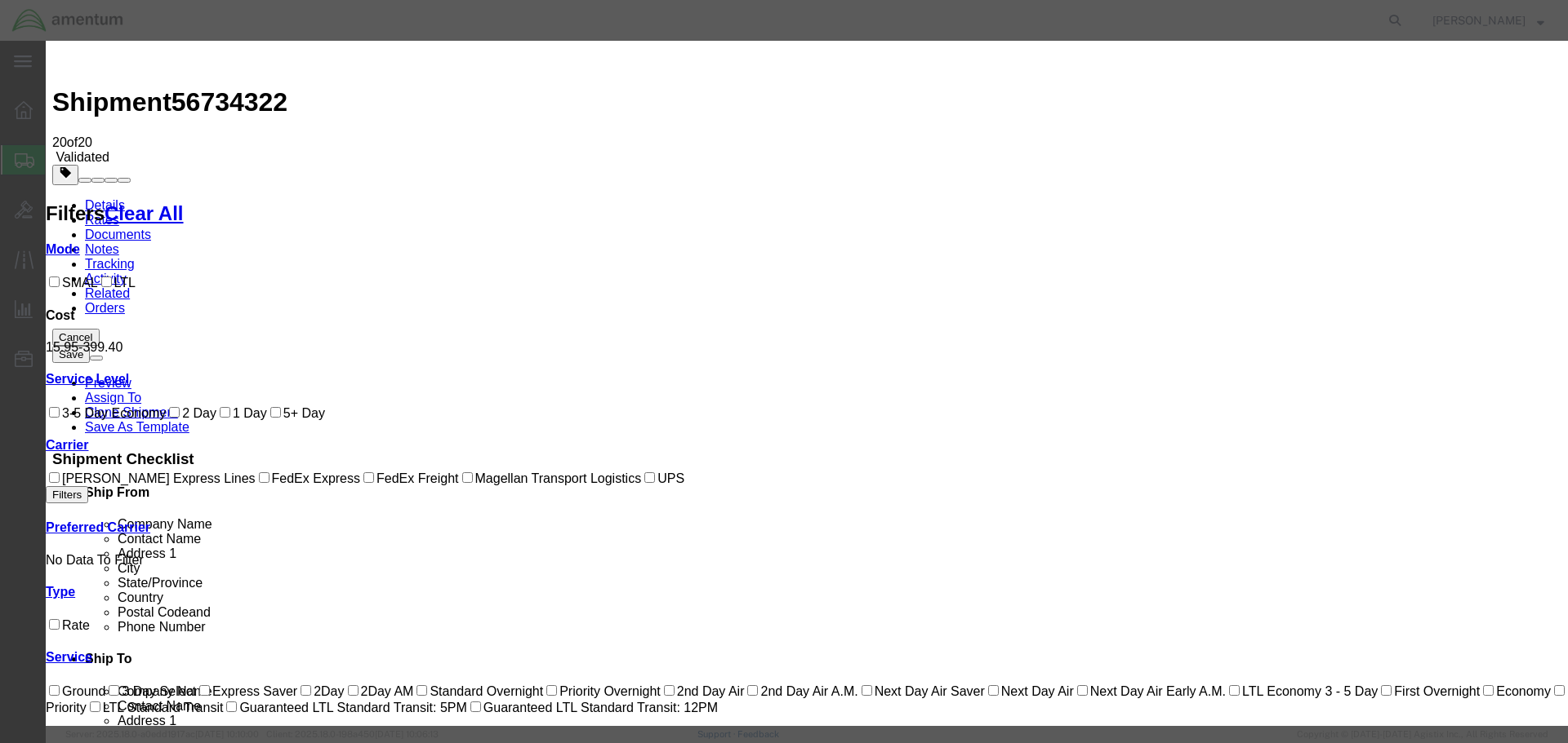
drag, startPoint x: 900, startPoint y: 210, endPoint x: 854, endPoint y: 169, distance: 61.6
type input "tm"
select select "51622"
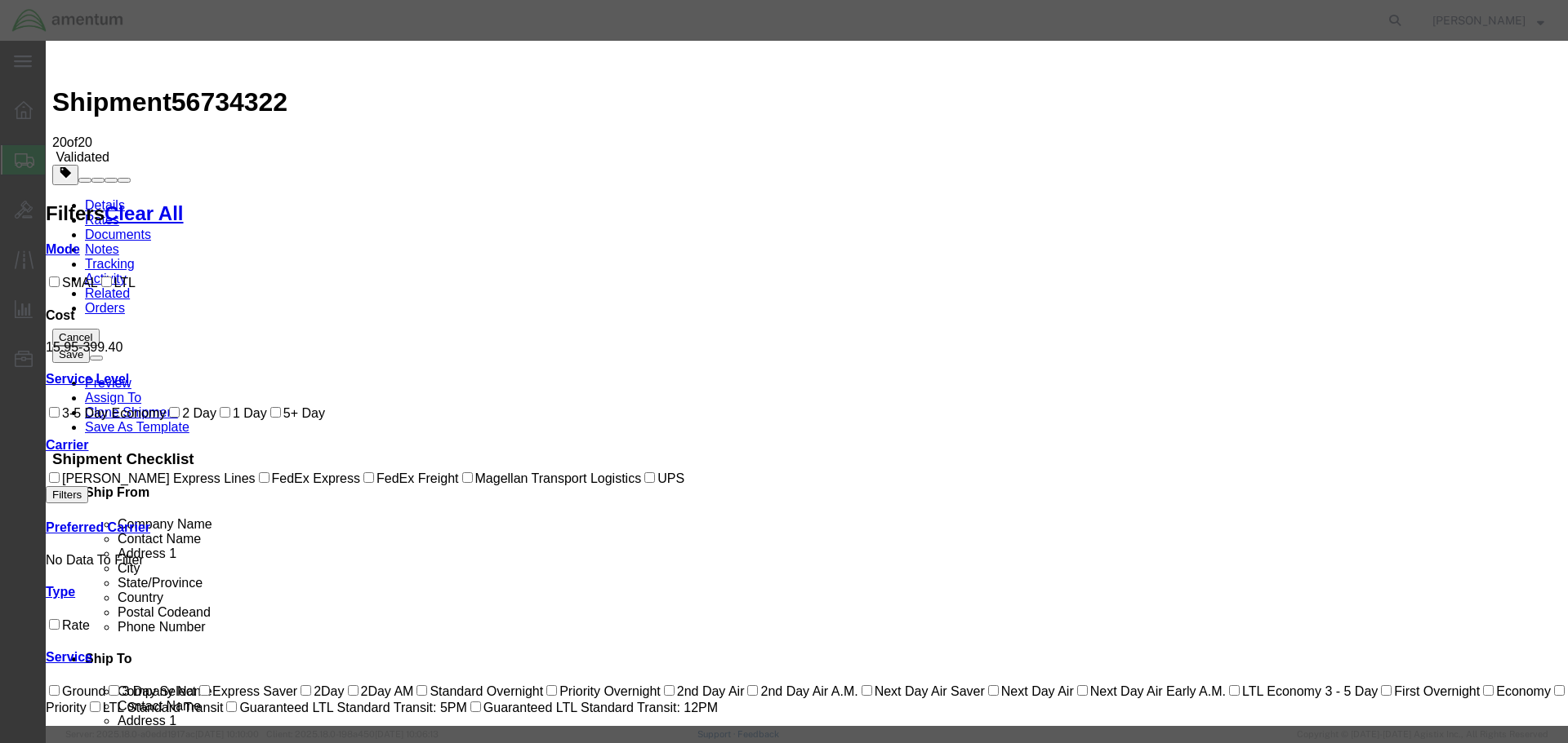
drag, startPoint x: 993, startPoint y: 223, endPoint x: 969, endPoint y: 223, distance: 24.0
type textarea "please send by cheapest freight to arrive NLT 10SEP25"
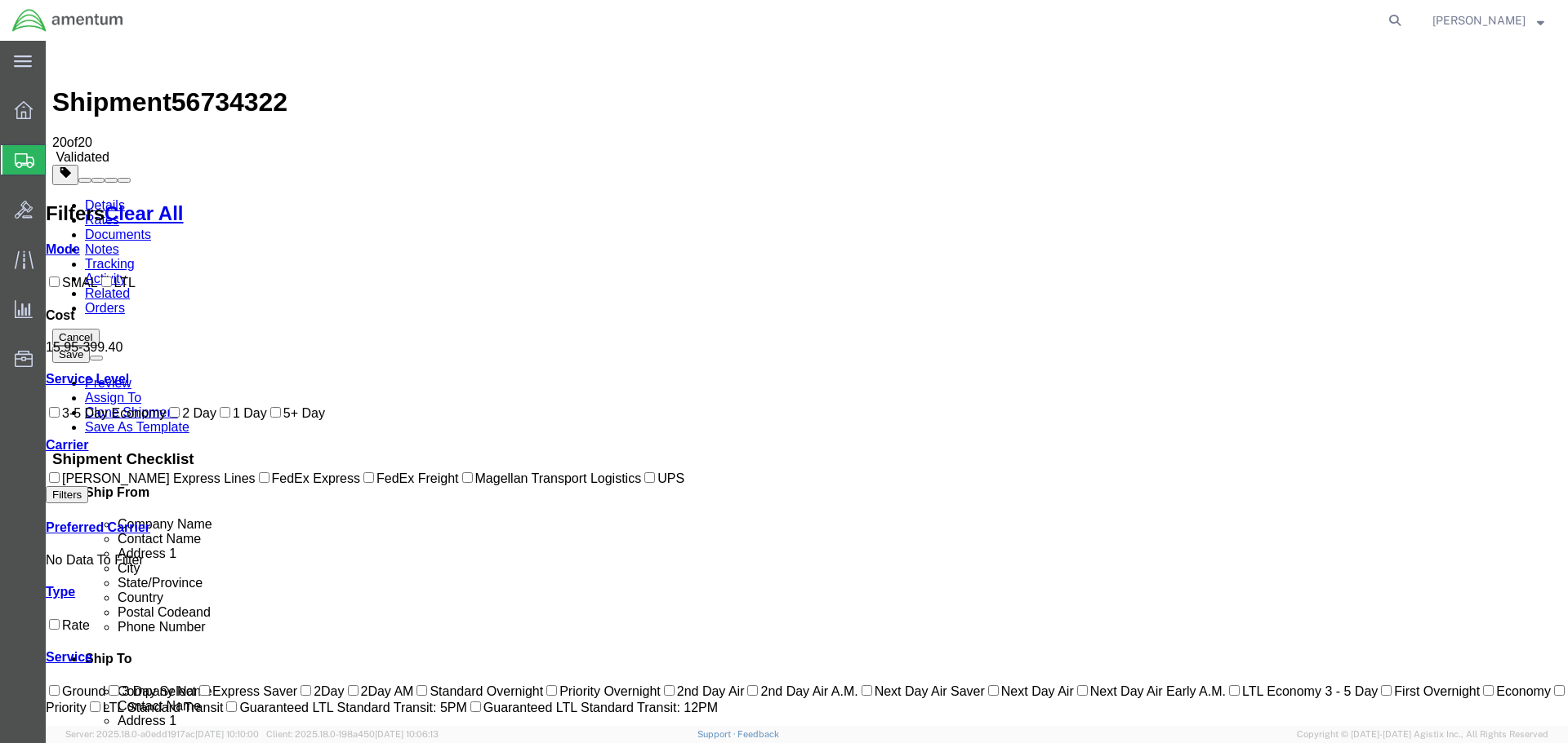
click at [151, 228] on link "Documents" at bounding box center [118, 234] width 66 height 14
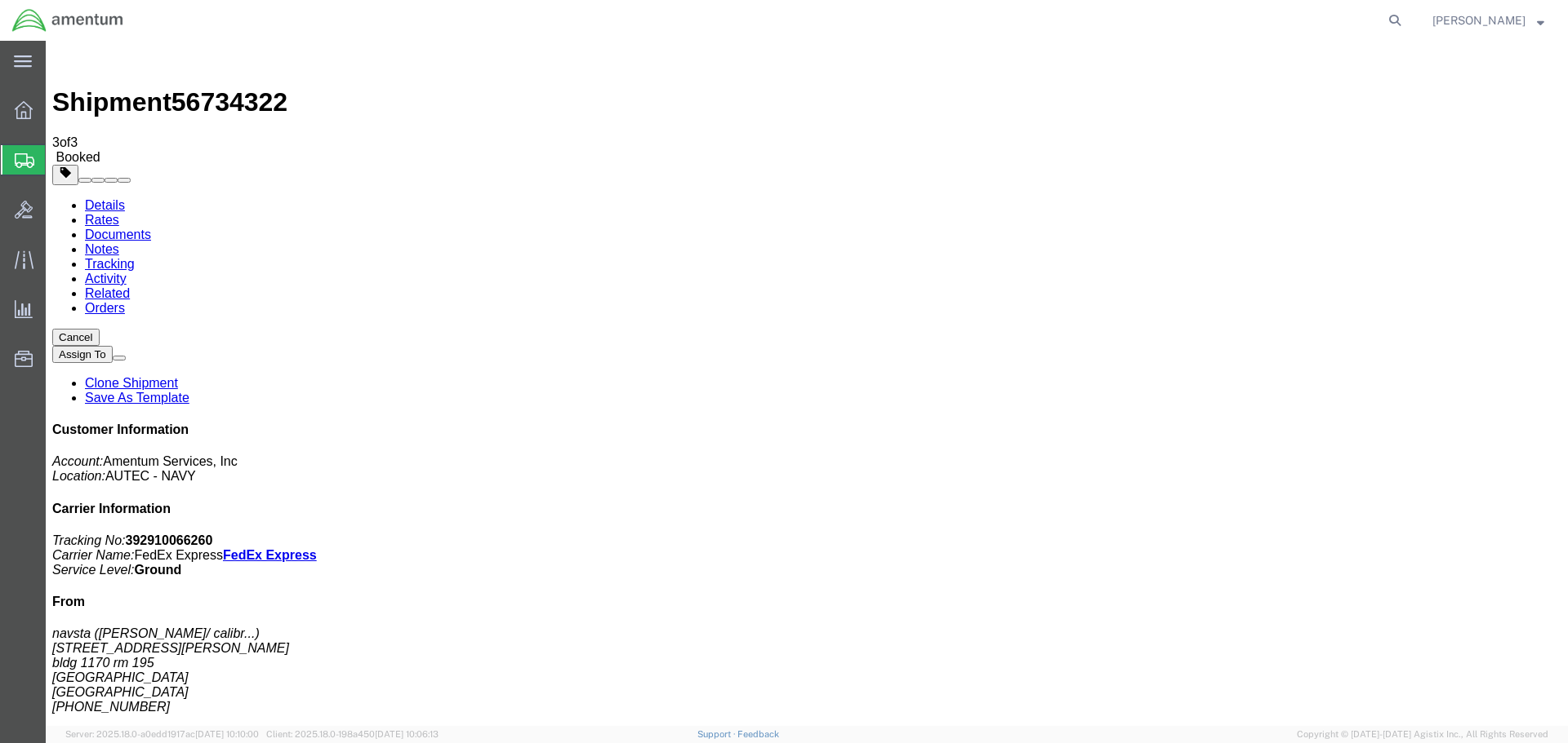
drag, startPoint x: 684, startPoint y: 288, endPoint x: 722, endPoint y: 271, distance: 41.6
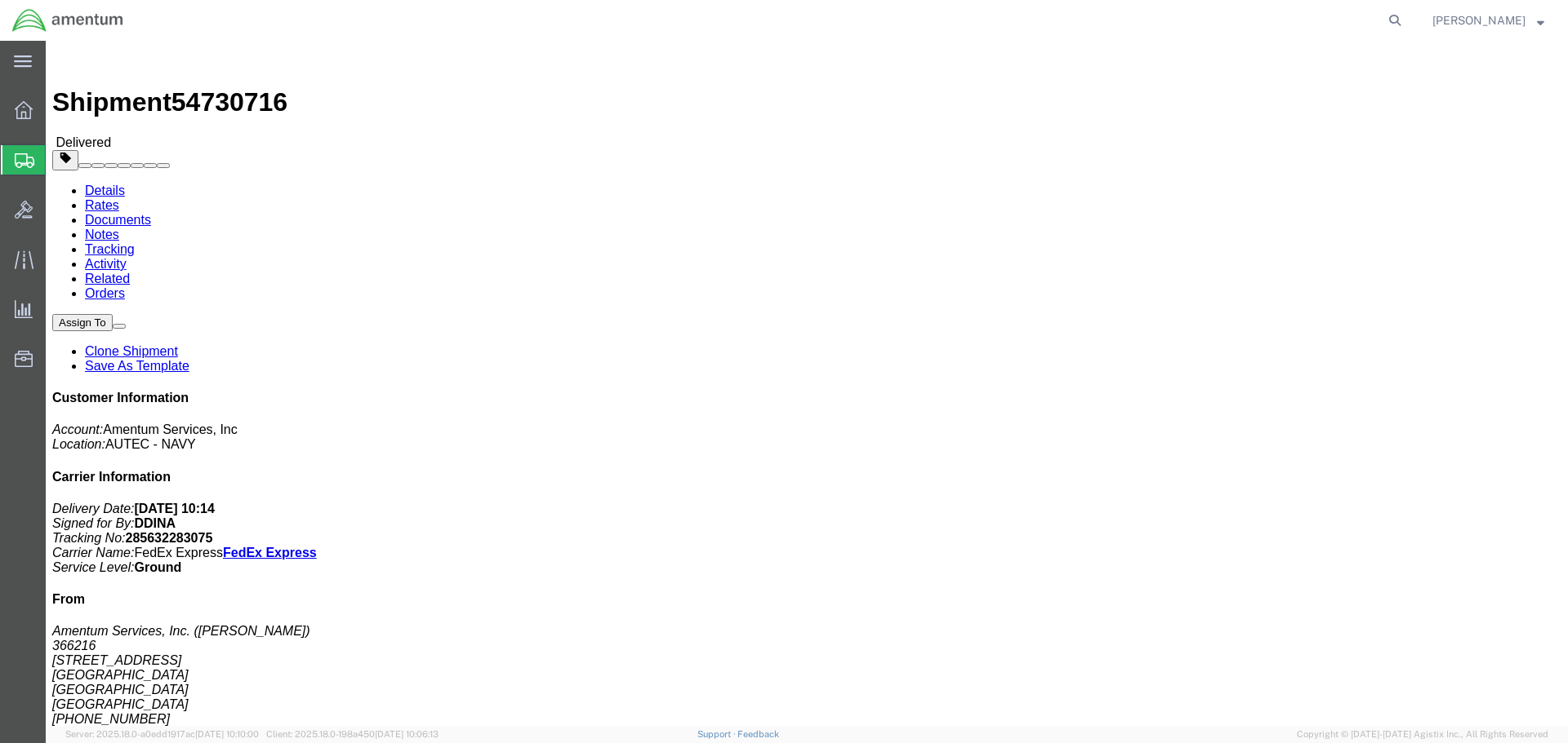
click at [0, 0] on span "Shipment Manager" at bounding box center [0, 0] width 0 height 0
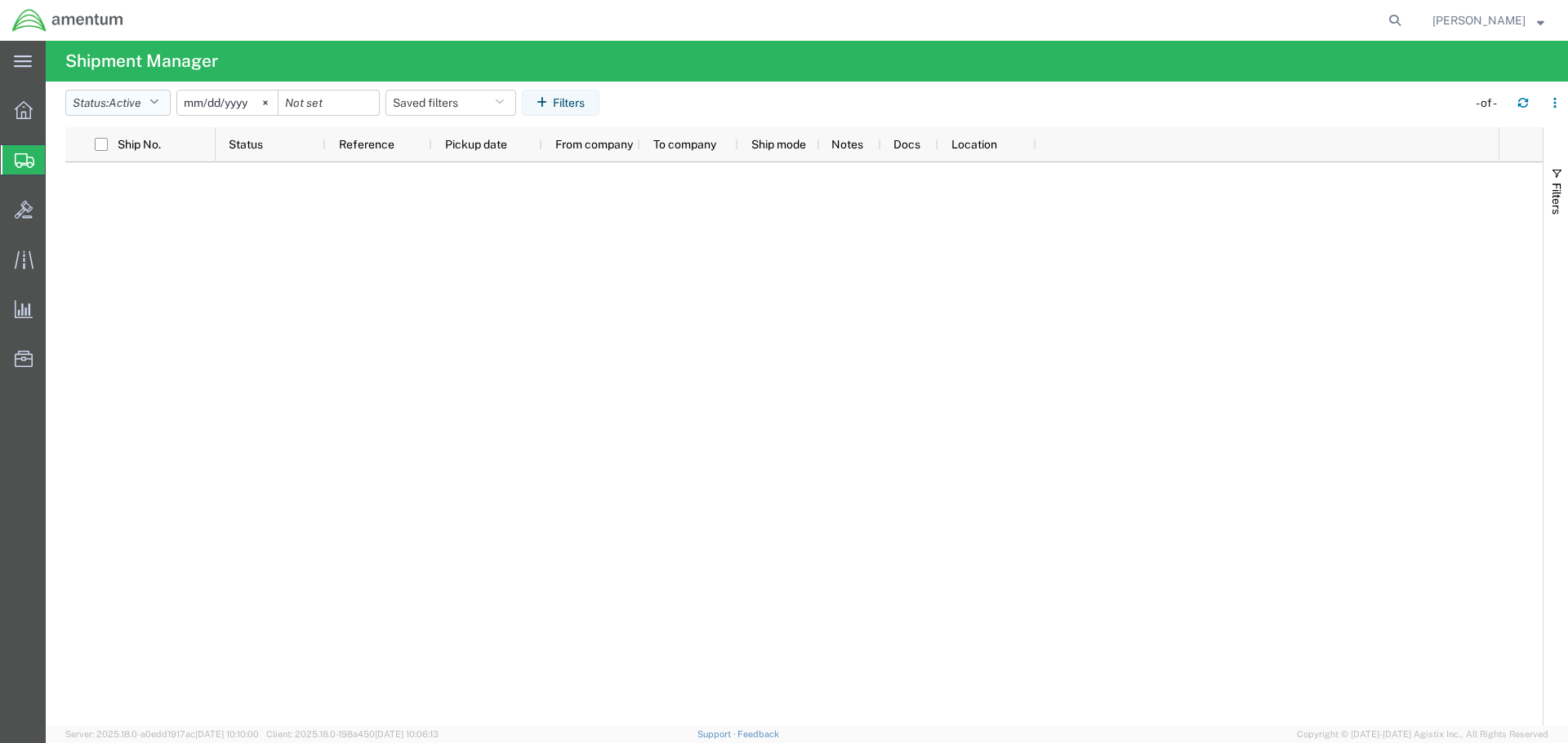
click at [142, 97] on span "Active" at bounding box center [125, 103] width 33 height 13
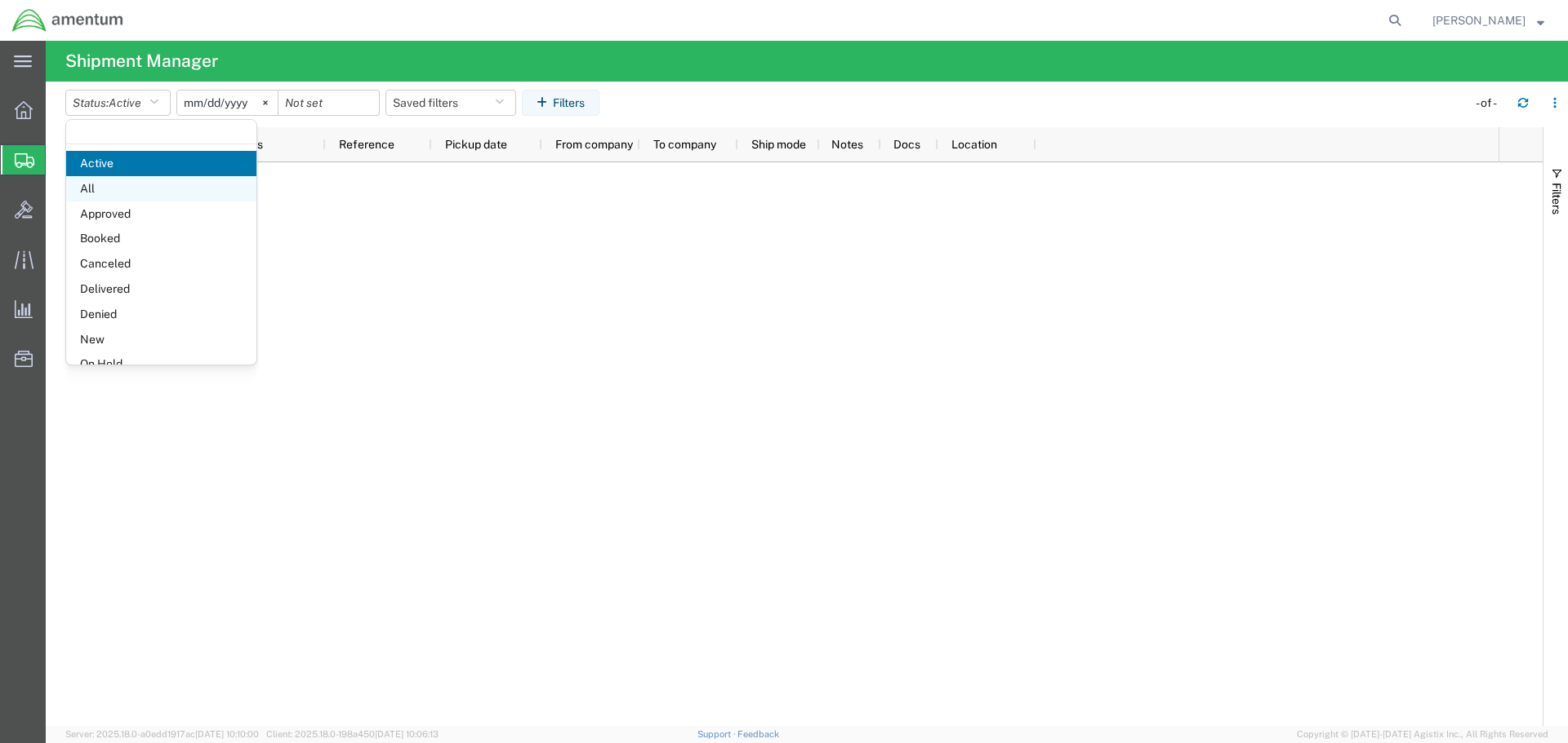
click at [123, 188] on span "All" at bounding box center [161, 189] width 190 height 25
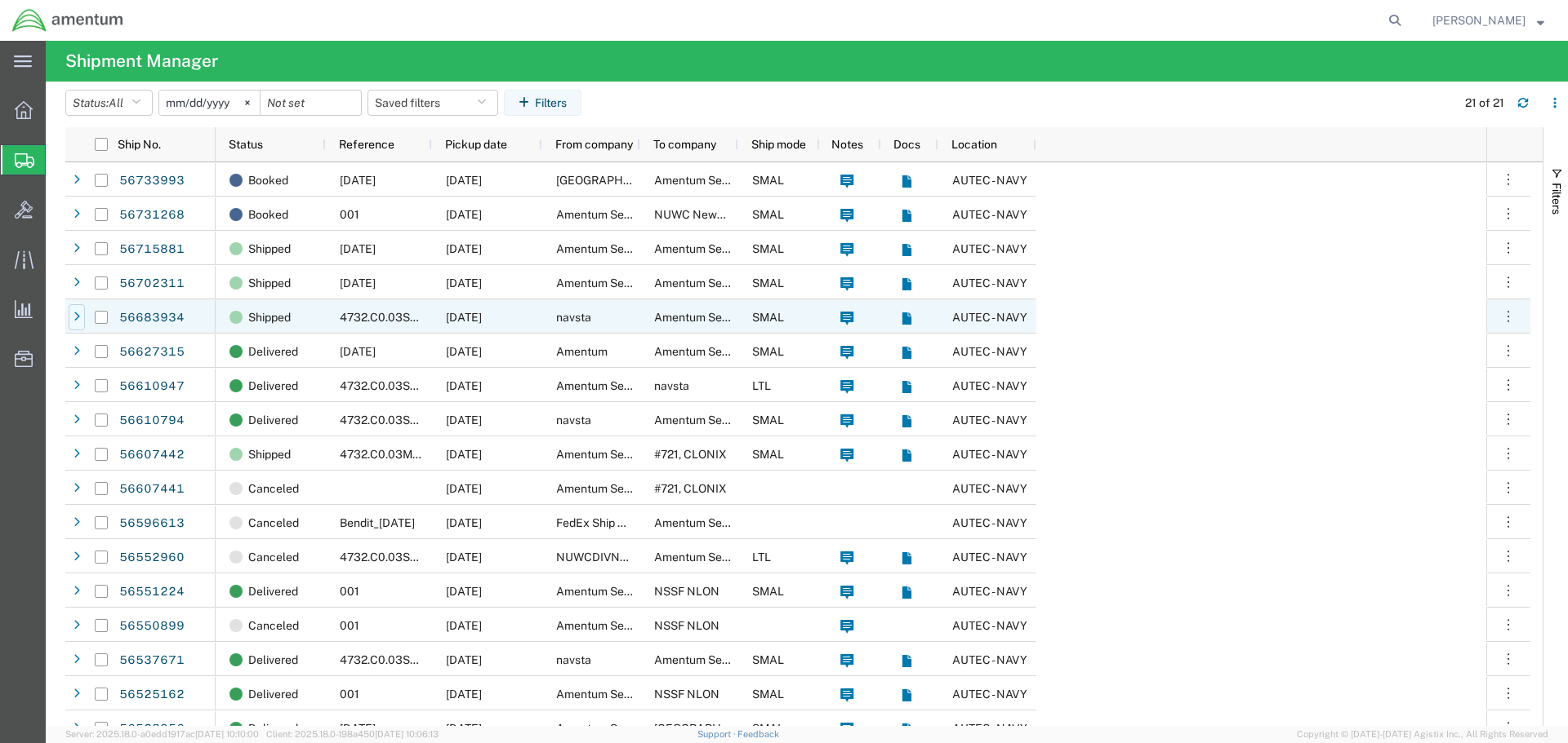
click at [71, 319] on div at bounding box center [77, 317] width 16 height 26
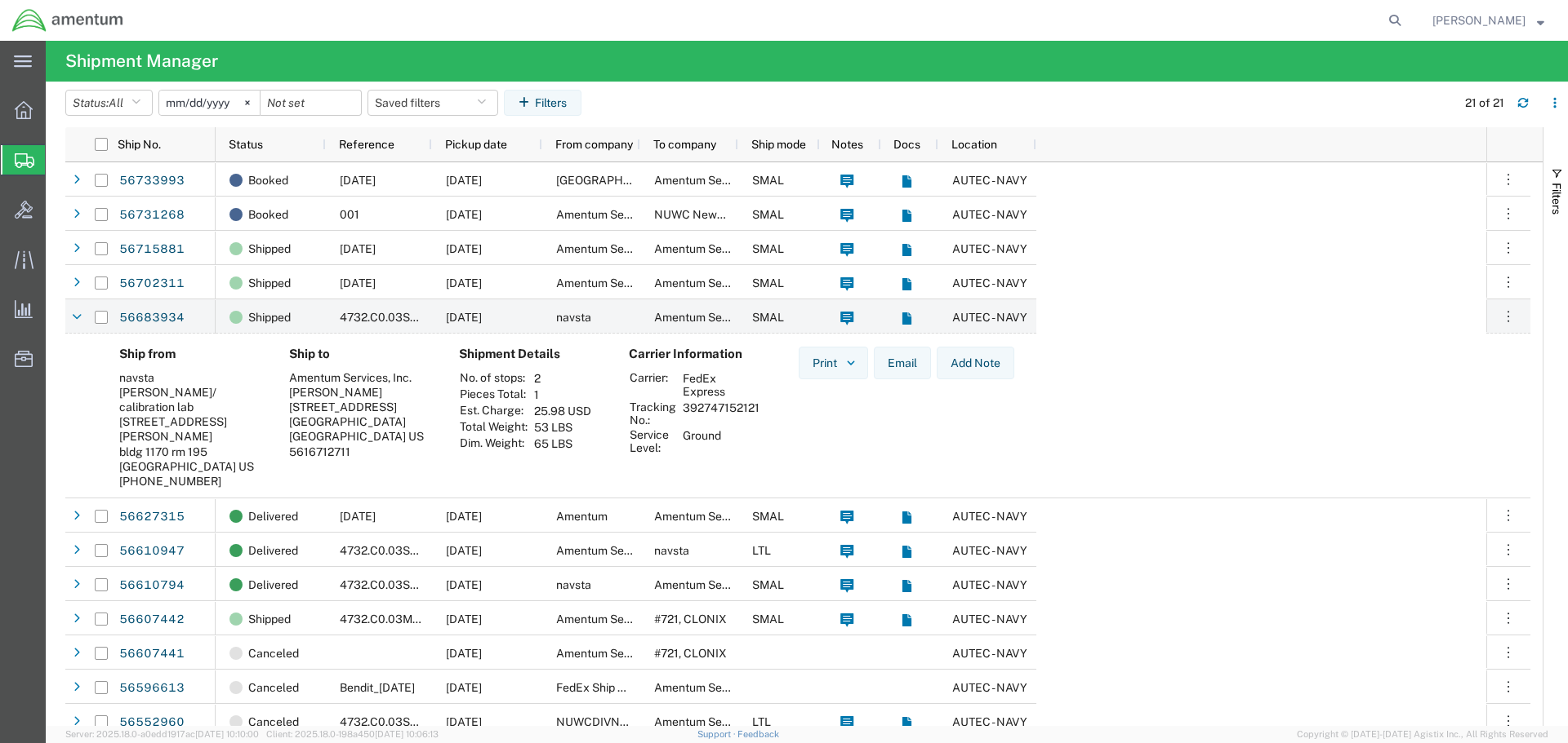
drag, startPoint x: 683, startPoint y: 412, endPoint x: 759, endPoint y: 416, distance: 76.1
click at [759, 416] on td "392747152121" at bounding box center [721, 414] width 88 height 27
copy td "392747152121"
